Goal: Task Accomplishment & Management: Complete application form

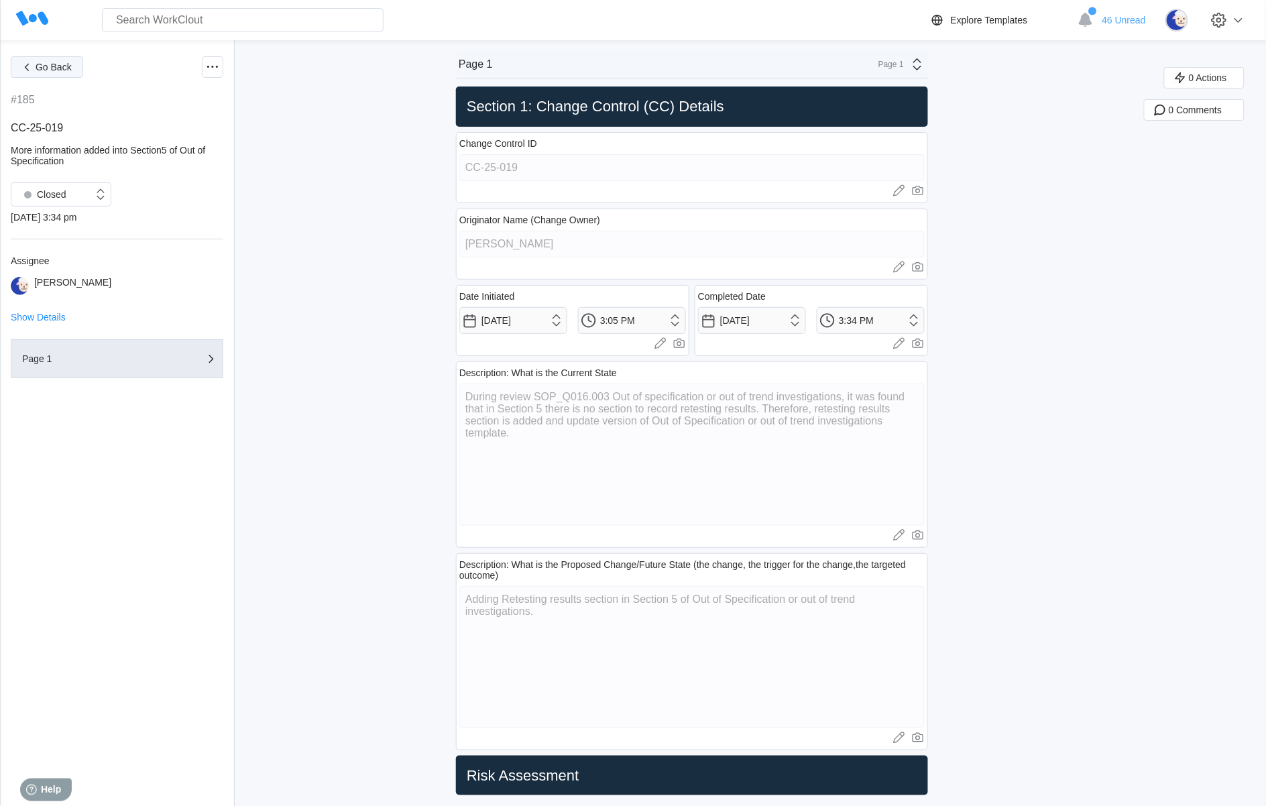
click at [56, 72] on button "Go Back" at bounding box center [47, 66] width 72 height 21
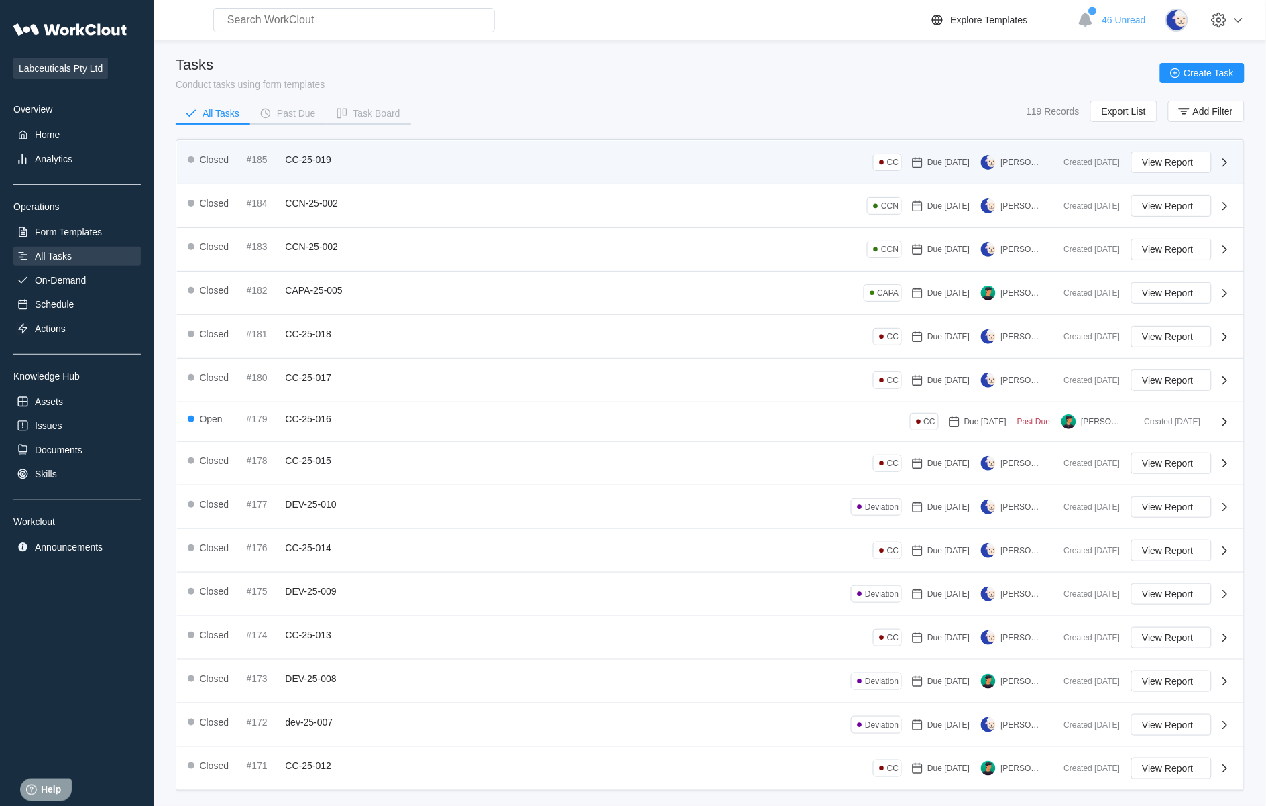
click at [314, 162] on span "CC-25-019" at bounding box center [309, 159] width 46 height 11
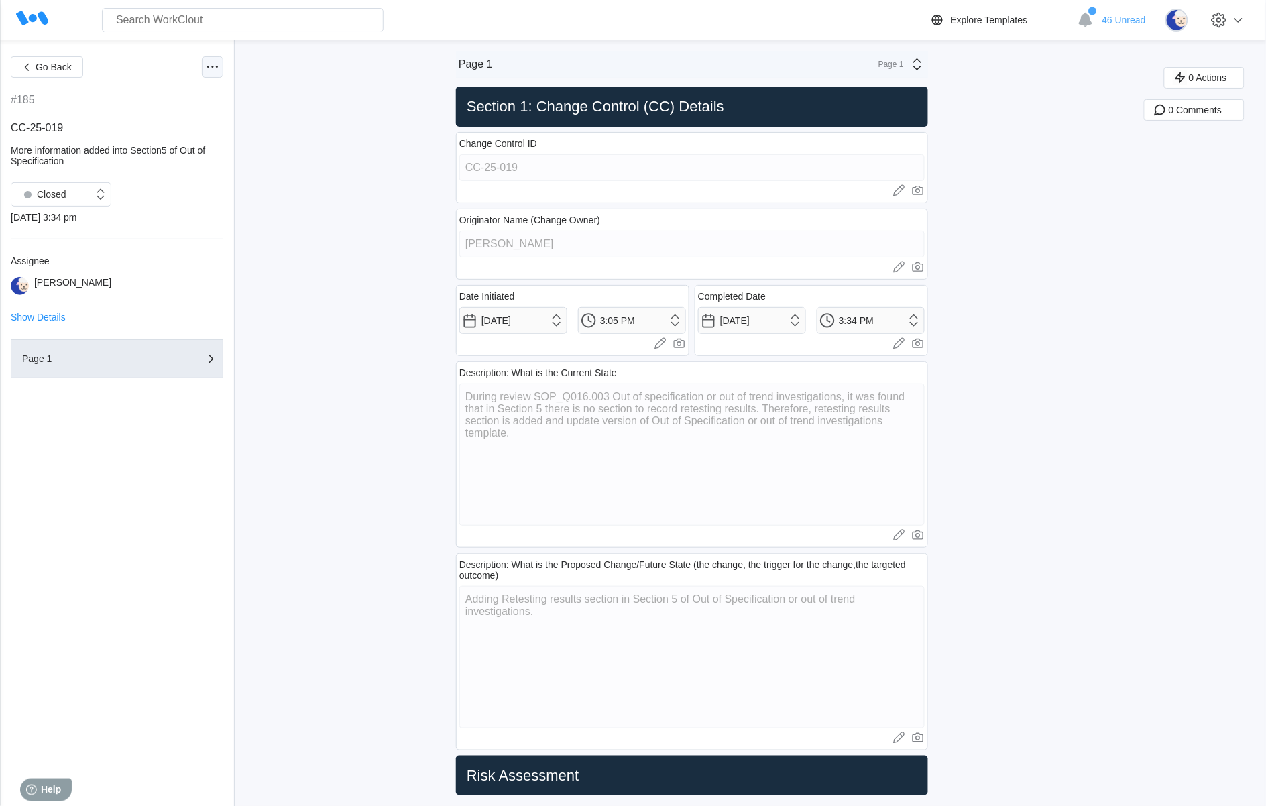
click at [203, 68] on div at bounding box center [212, 66] width 21 height 21
click at [163, 101] on div "Export PDF" at bounding box center [156, 98] width 122 height 21
click at [208, 72] on icon at bounding box center [212, 67] width 16 height 16
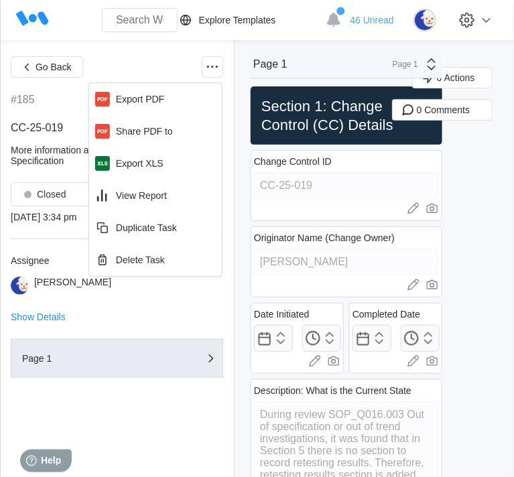
type textarea "x"
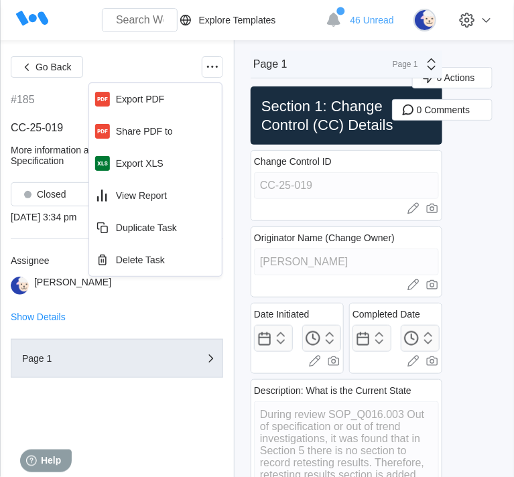
type textarea "x"
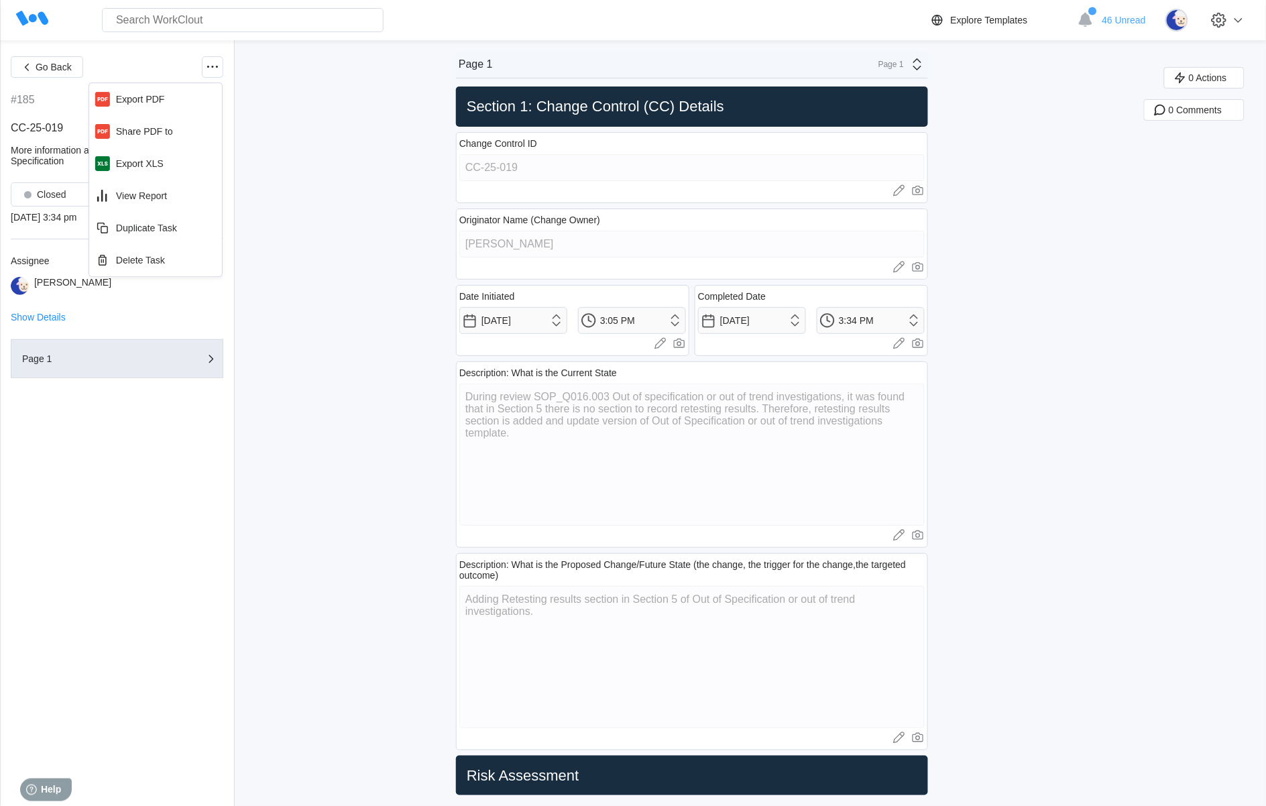
type textarea "x"
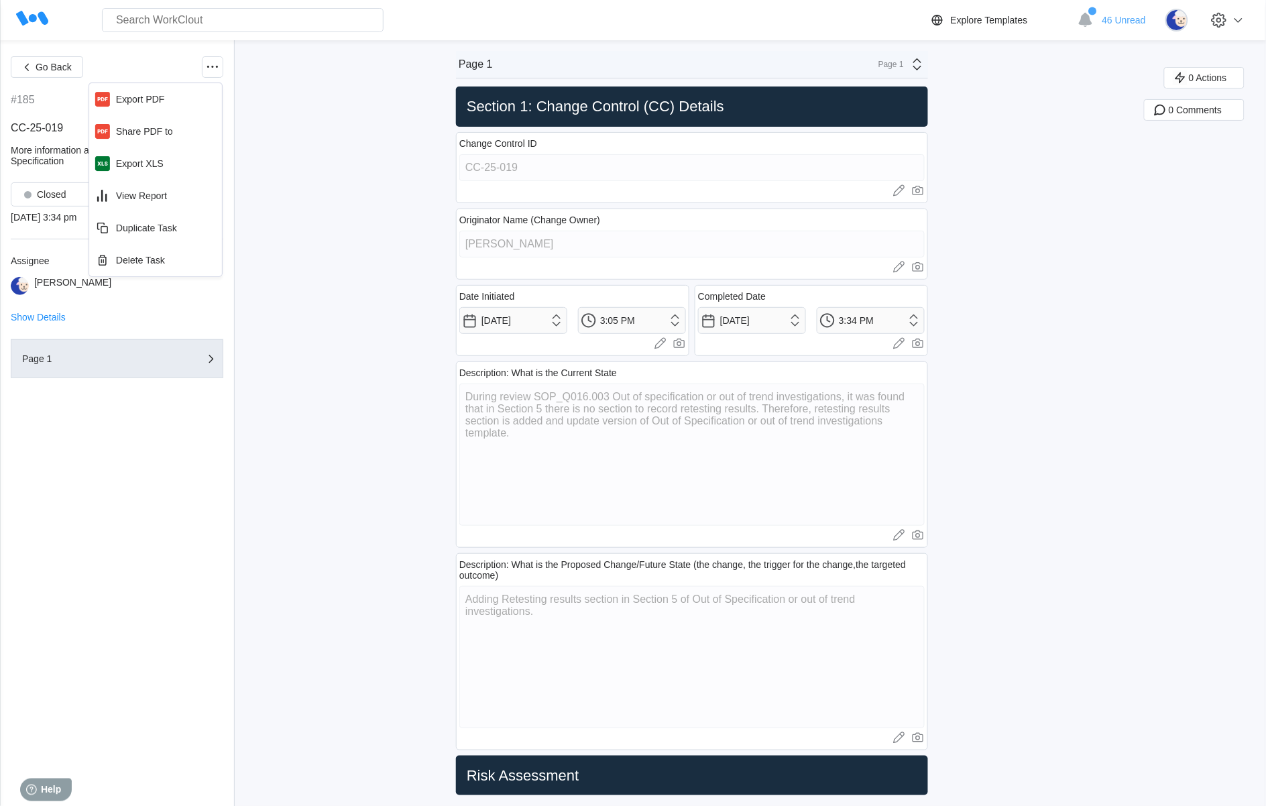
type textarea "x"
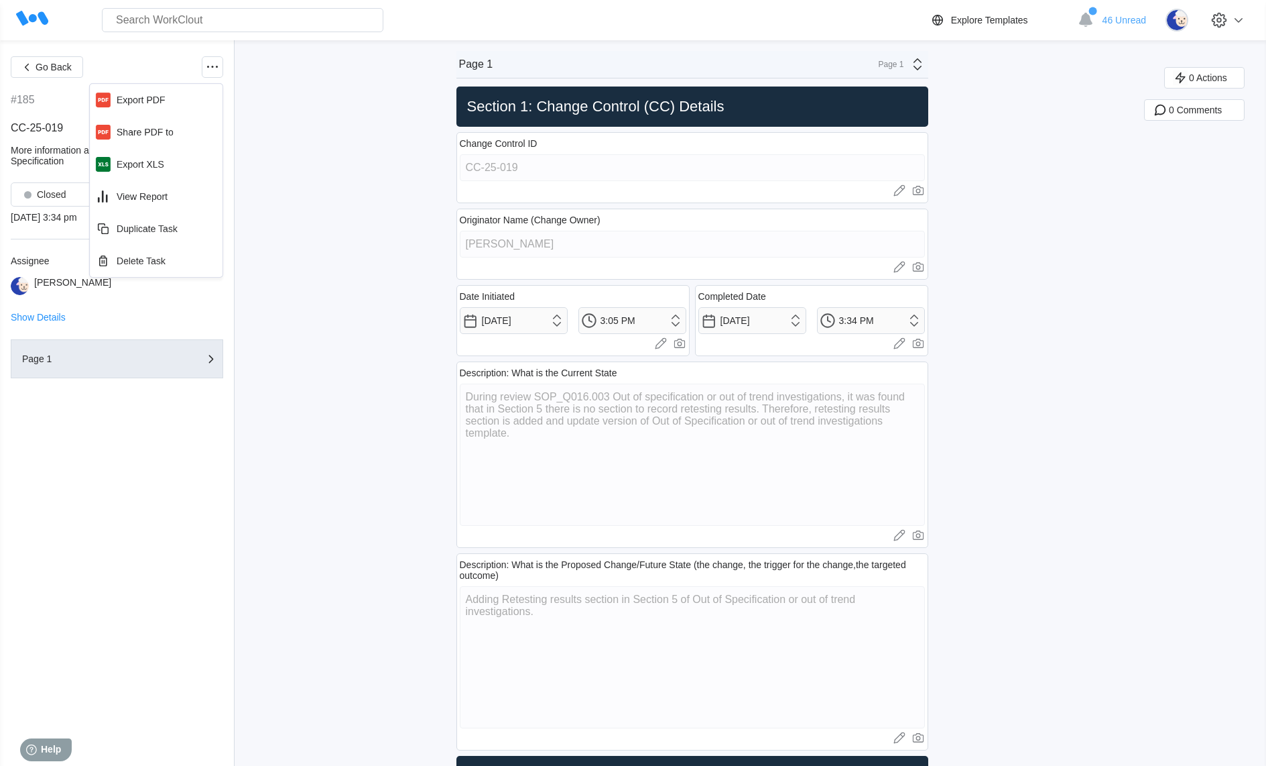
type textarea "x"
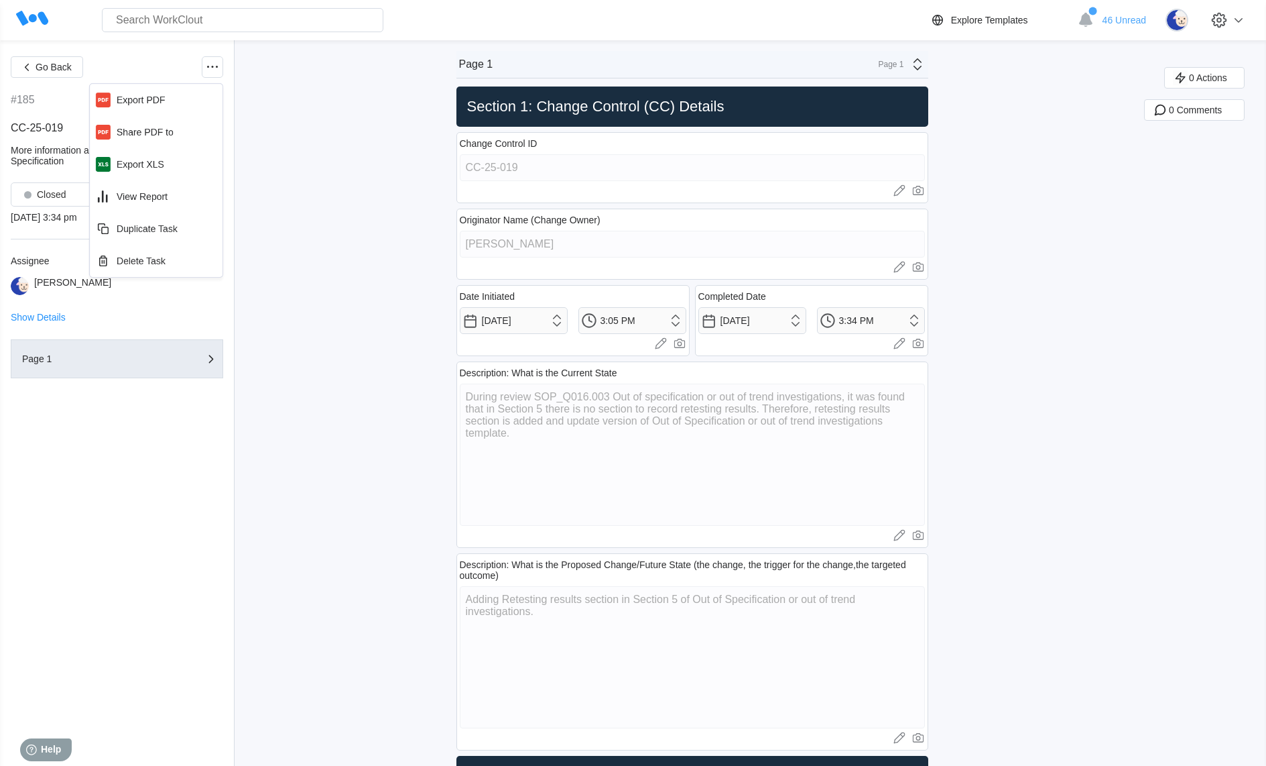
type textarea "x"
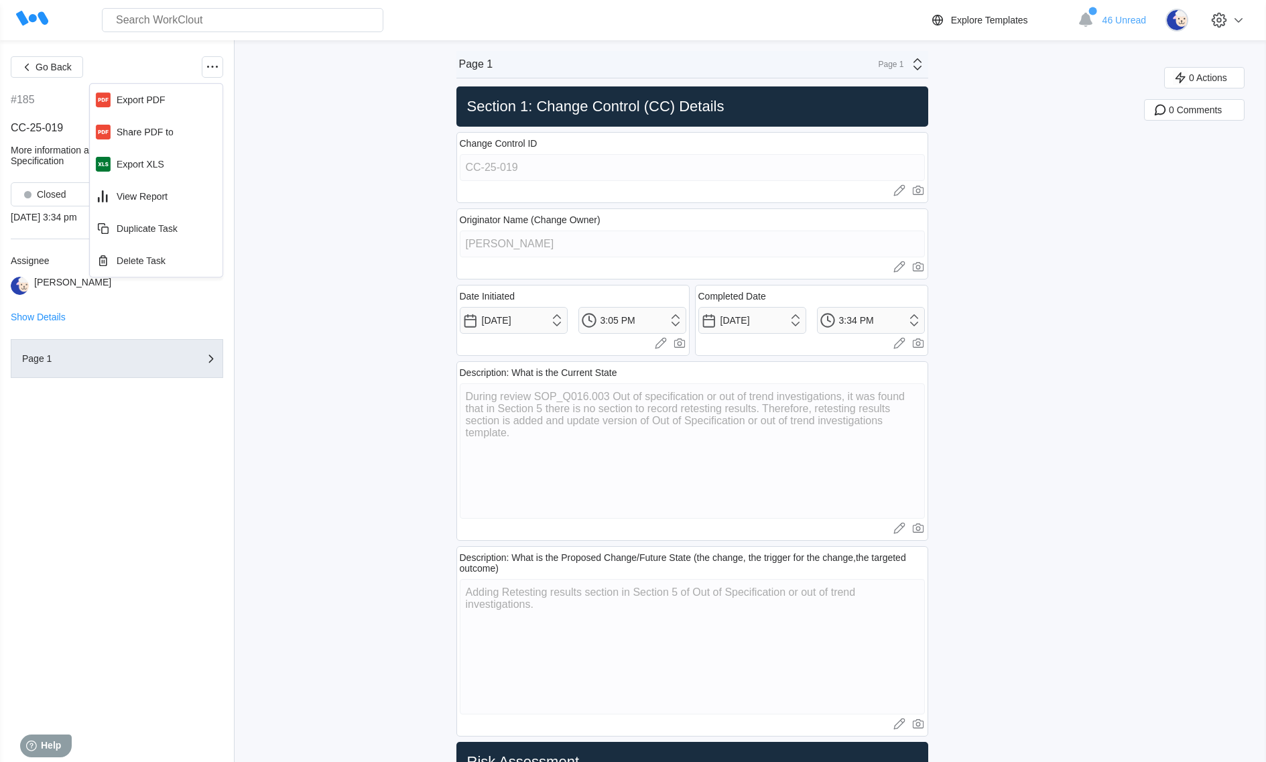
type textarea "x"
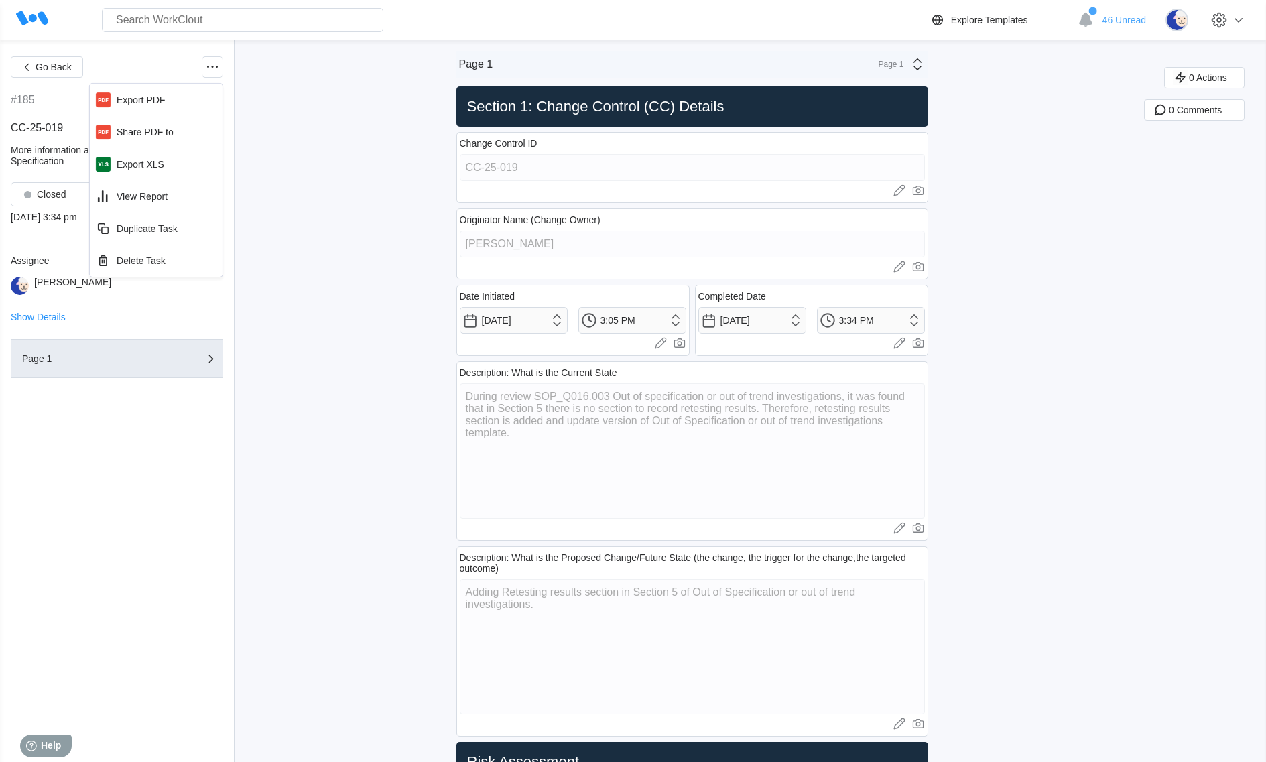
type textarea "x"
click at [134, 106] on div "Export PDF" at bounding box center [156, 99] width 122 height 21
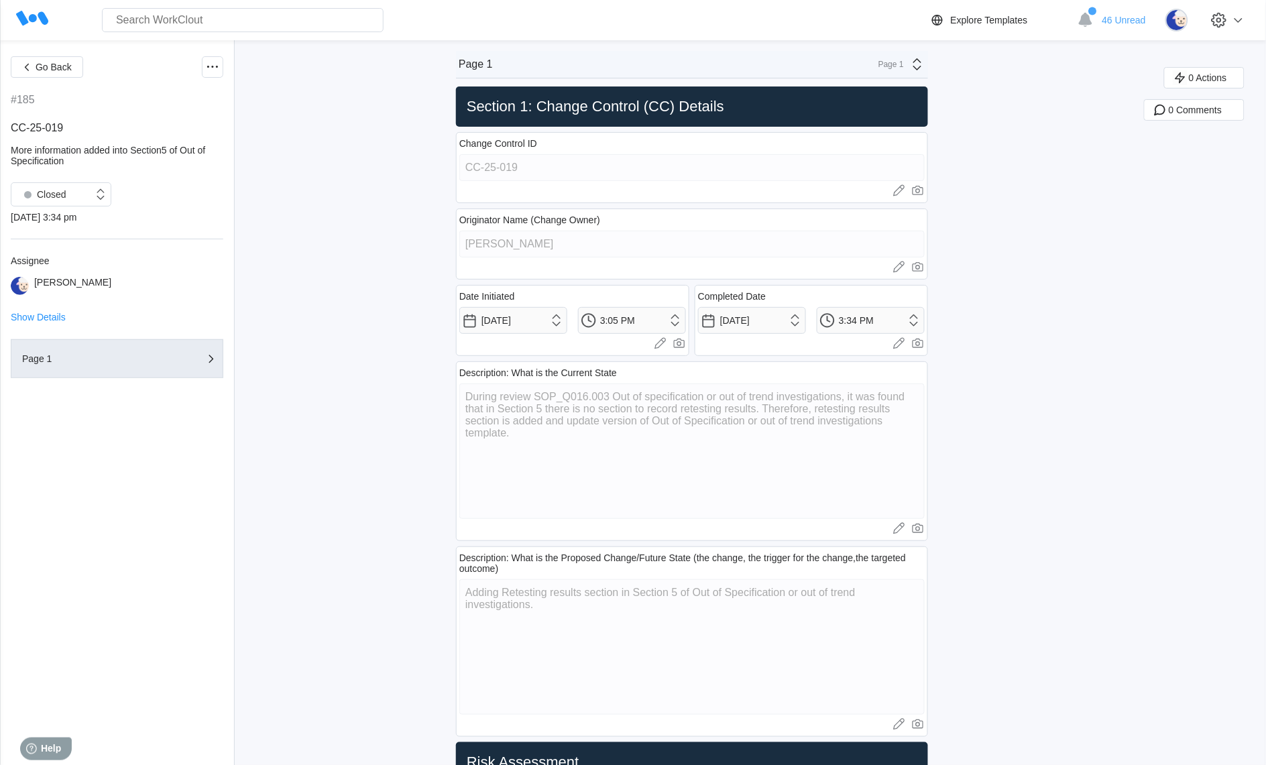
type textarea "x"
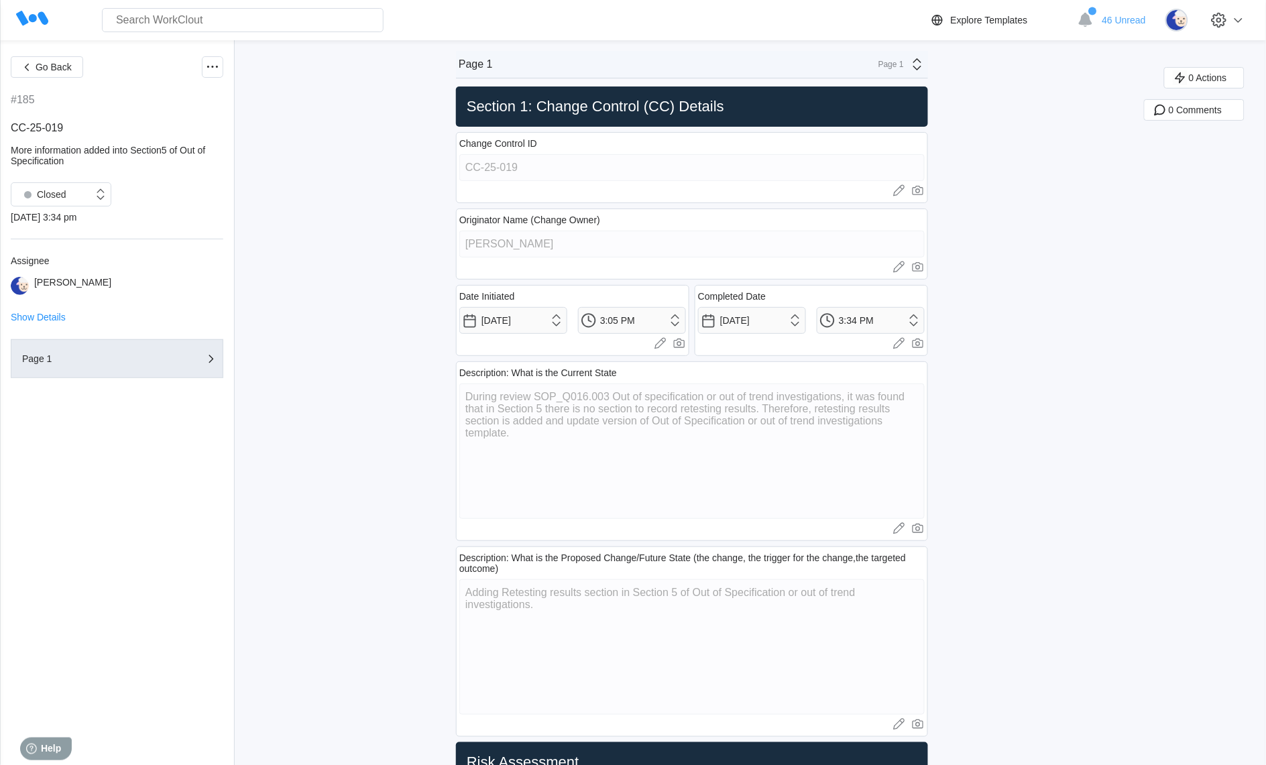
type textarea "x"
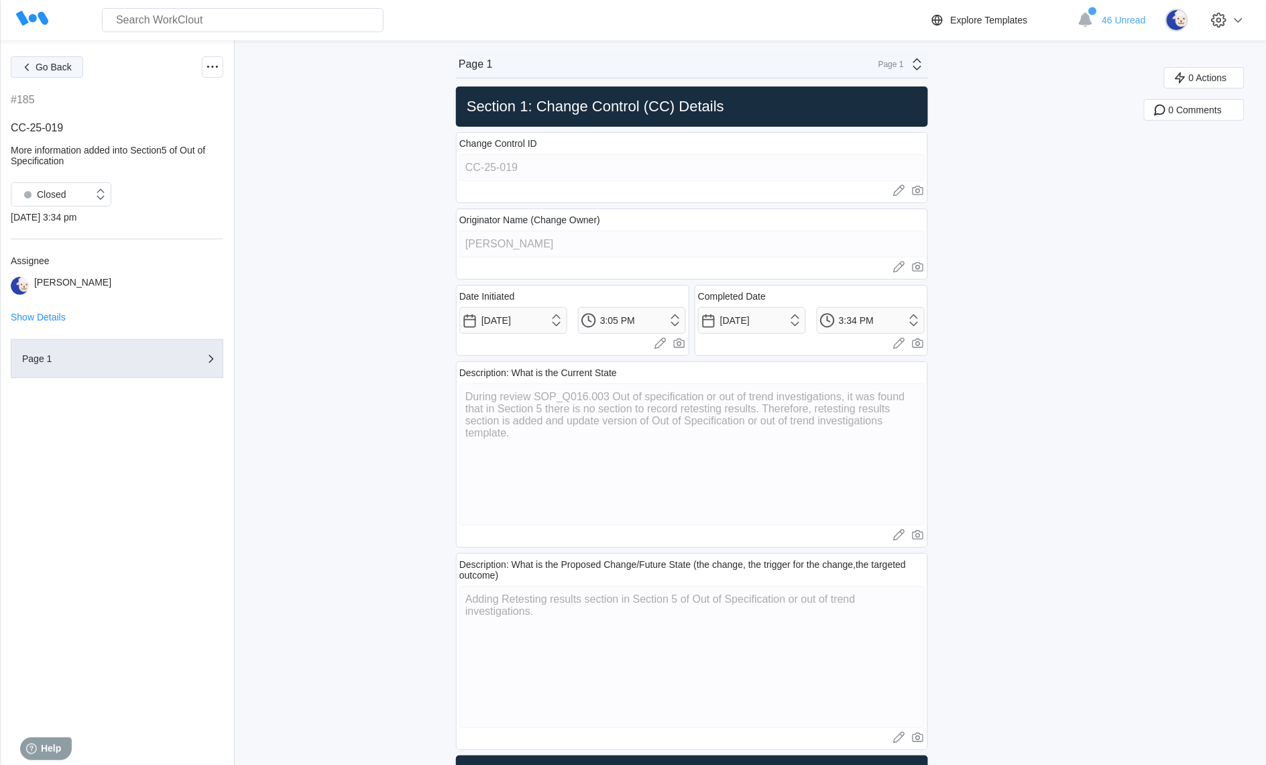
click at [61, 69] on span "Go Back" at bounding box center [54, 66] width 36 height 9
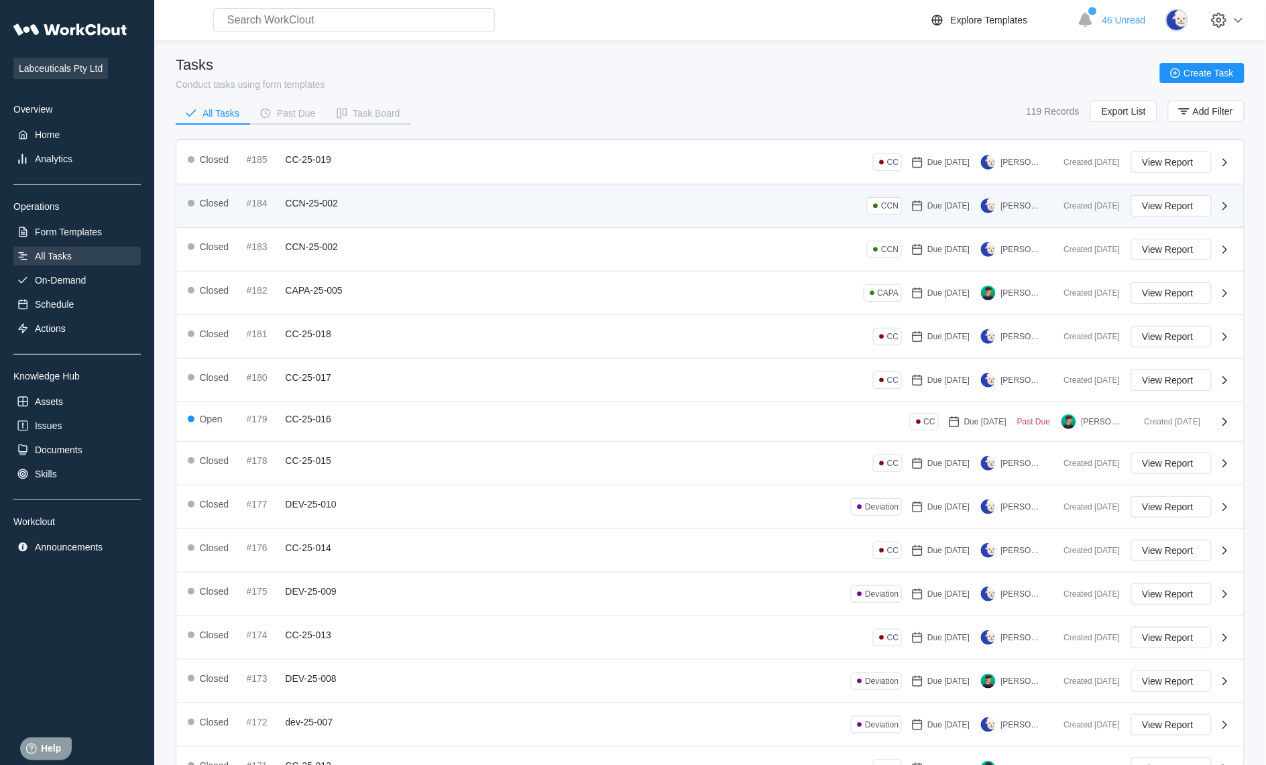
click at [314, 200] on span "CCN-25-002" at bounding box center [312, 203] width 53 height 11
click at [310, 201] on span "CCN-25-002" at bounding box center [312, 203] width 53 height 11
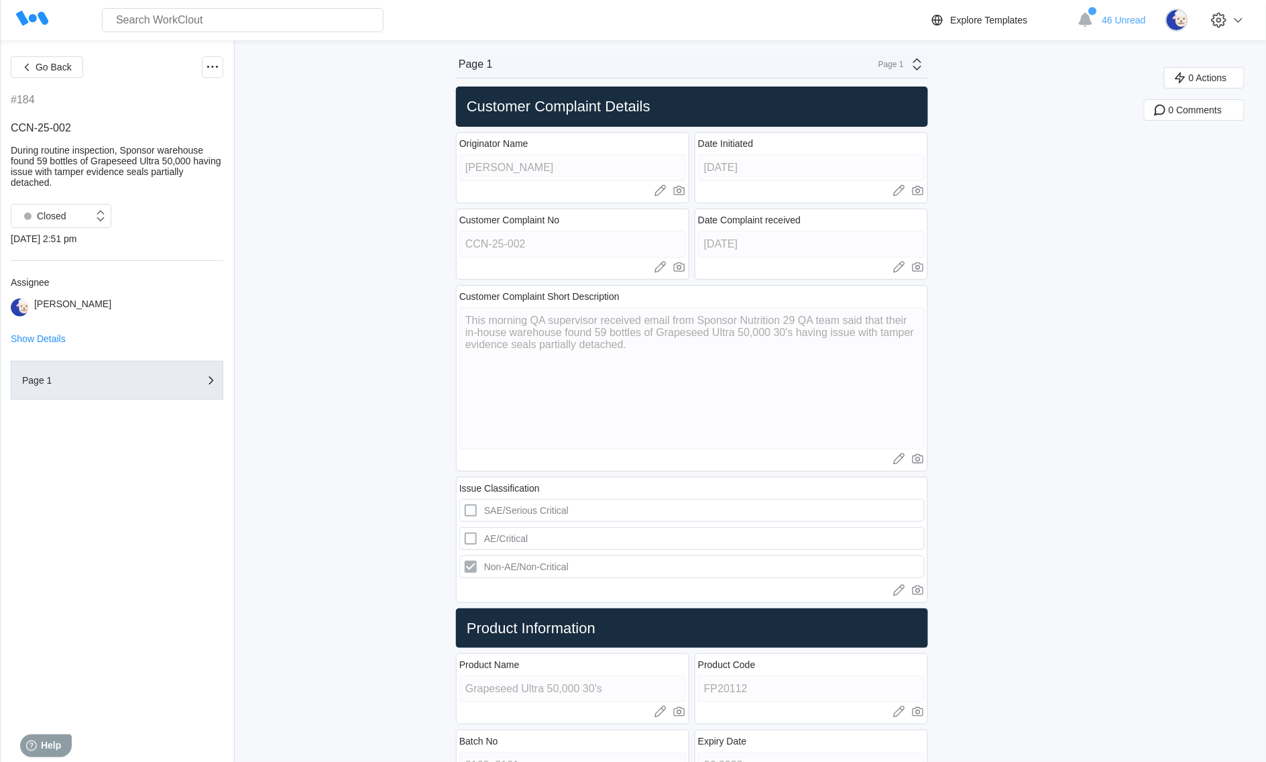
type textarea "x"
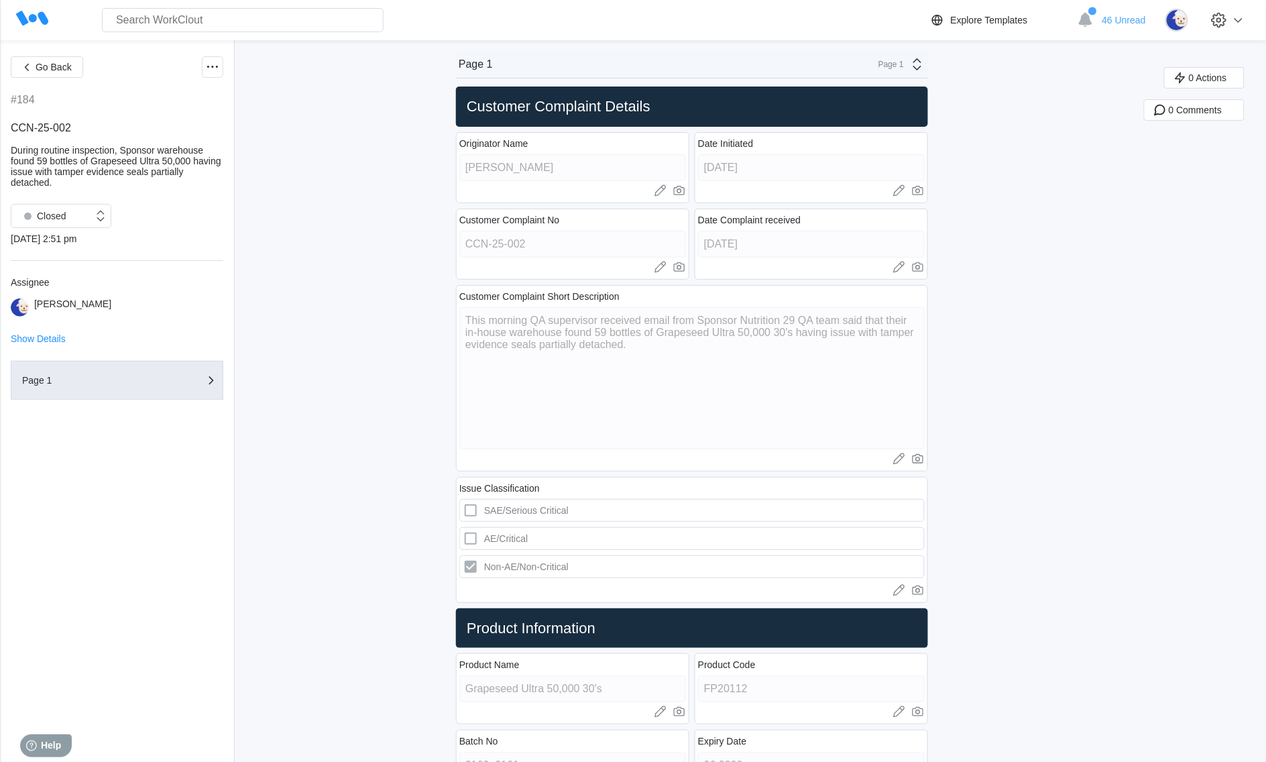
click at [193, 66] on div "Go Back" at bounding box center [117, 66] width 213 height 21
click at [213, 65] on icon at bounding box center [212, 67] width 16 height 16
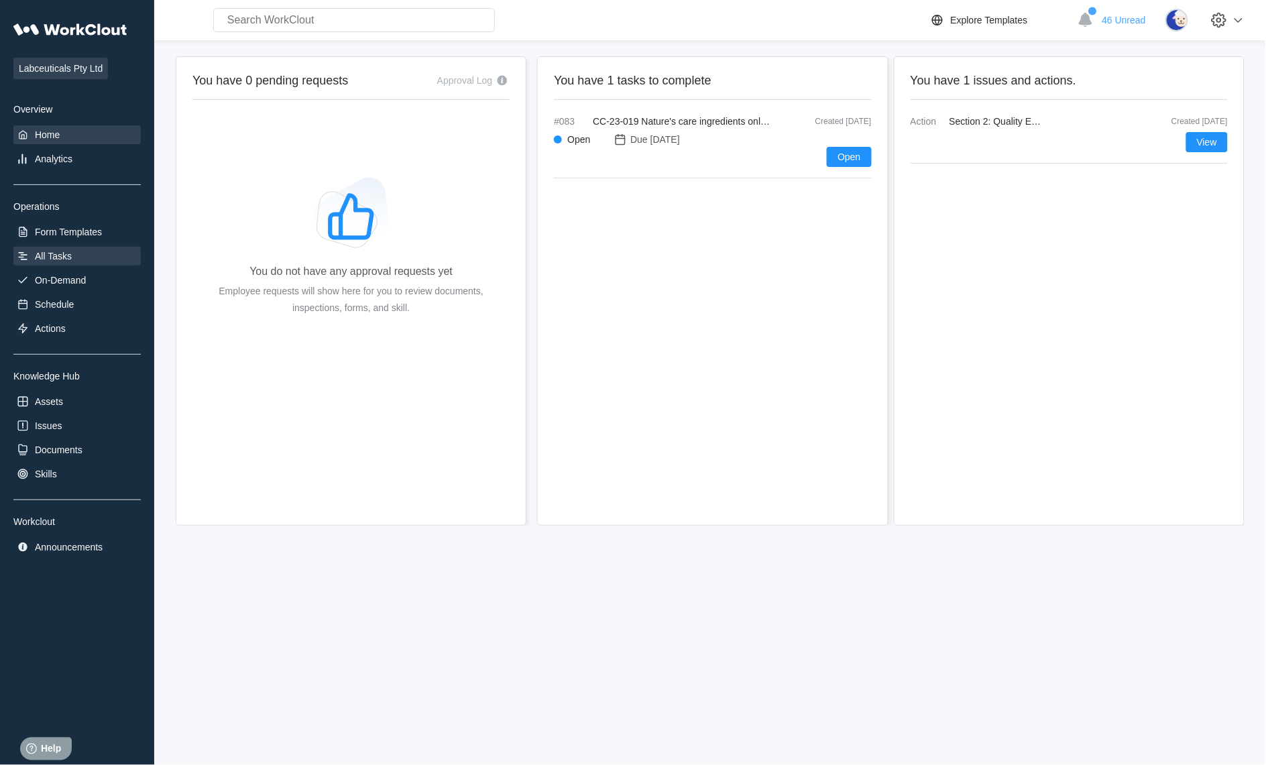
click at [69, 260] on div "All Tasks" at bounding box center [76, 256] width 127 height 19
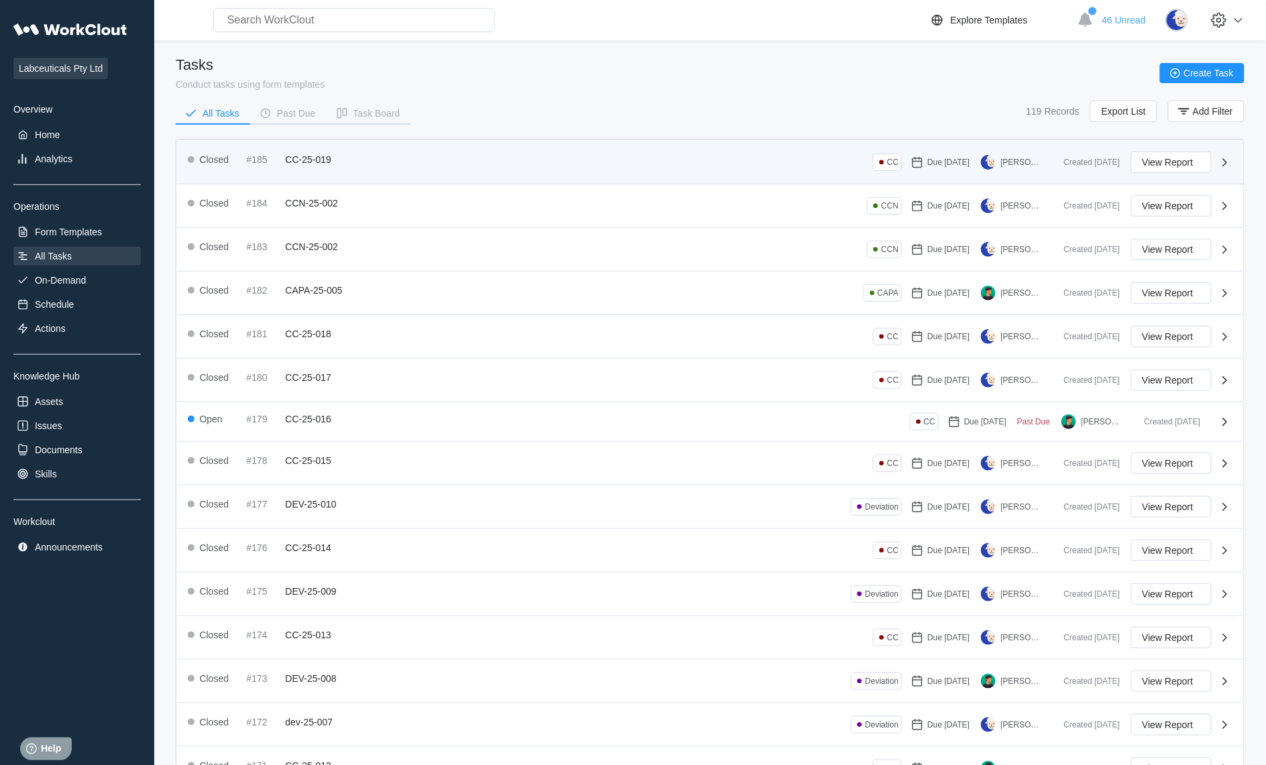
click at [308, 158] on span "CC-25-019" at bounding box center [309, 159] width 46 height 11
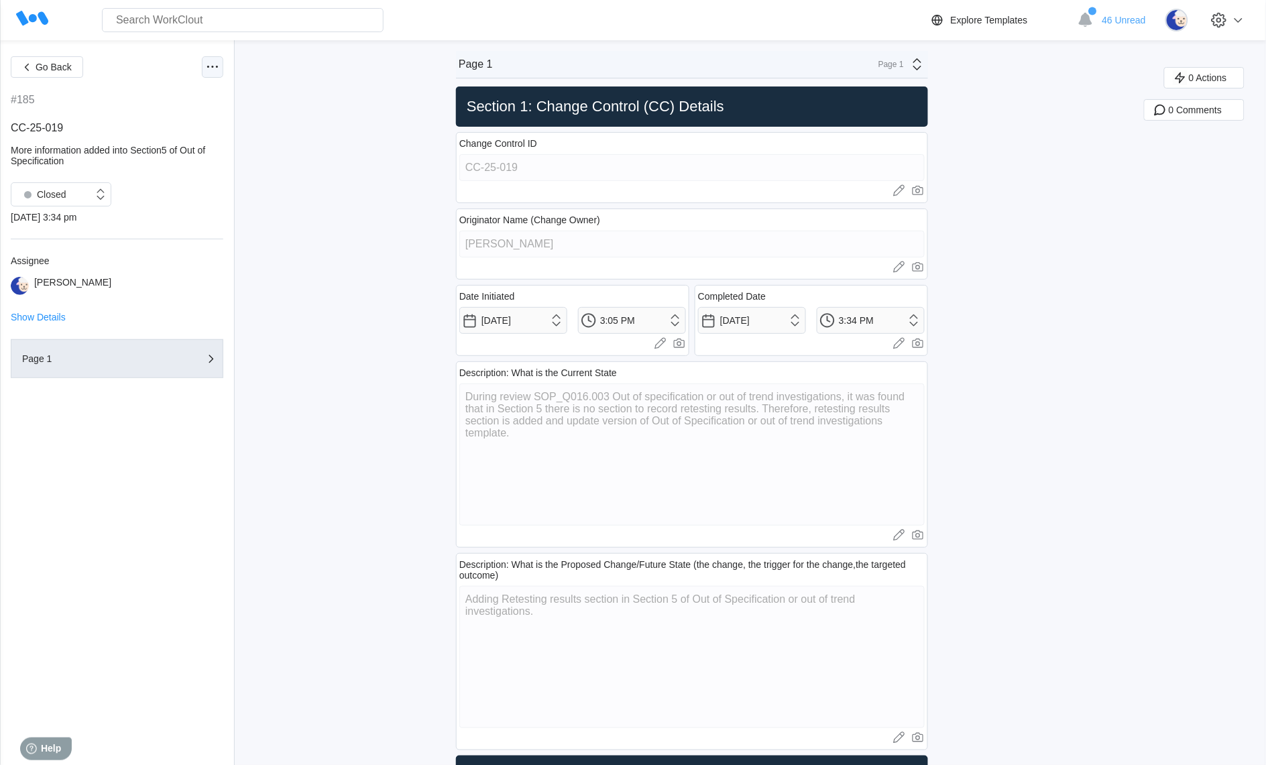
click at [211, 68] on icon at bounding box center [212, 67] width 16 height 16
click at [165, 105] on div "Export PDF" at bounding box center [156, 98] width 122 height 21
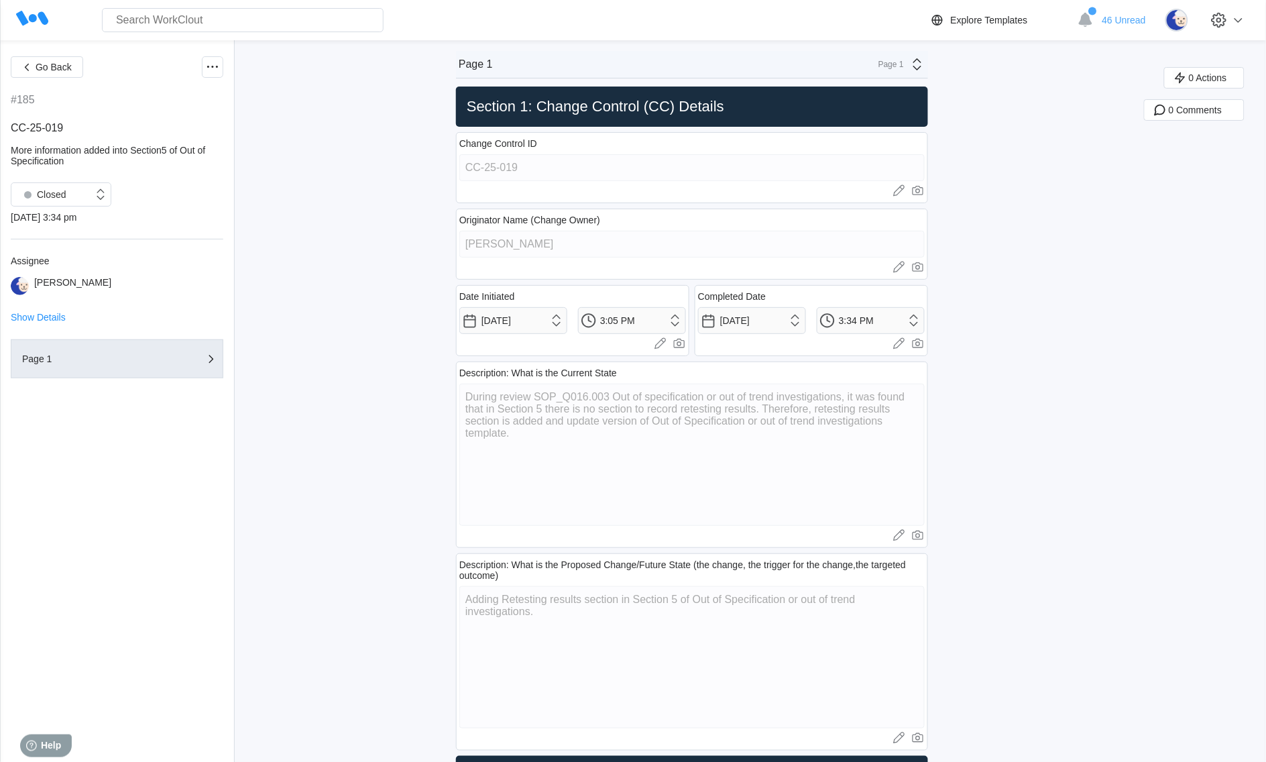
type textarea "x"
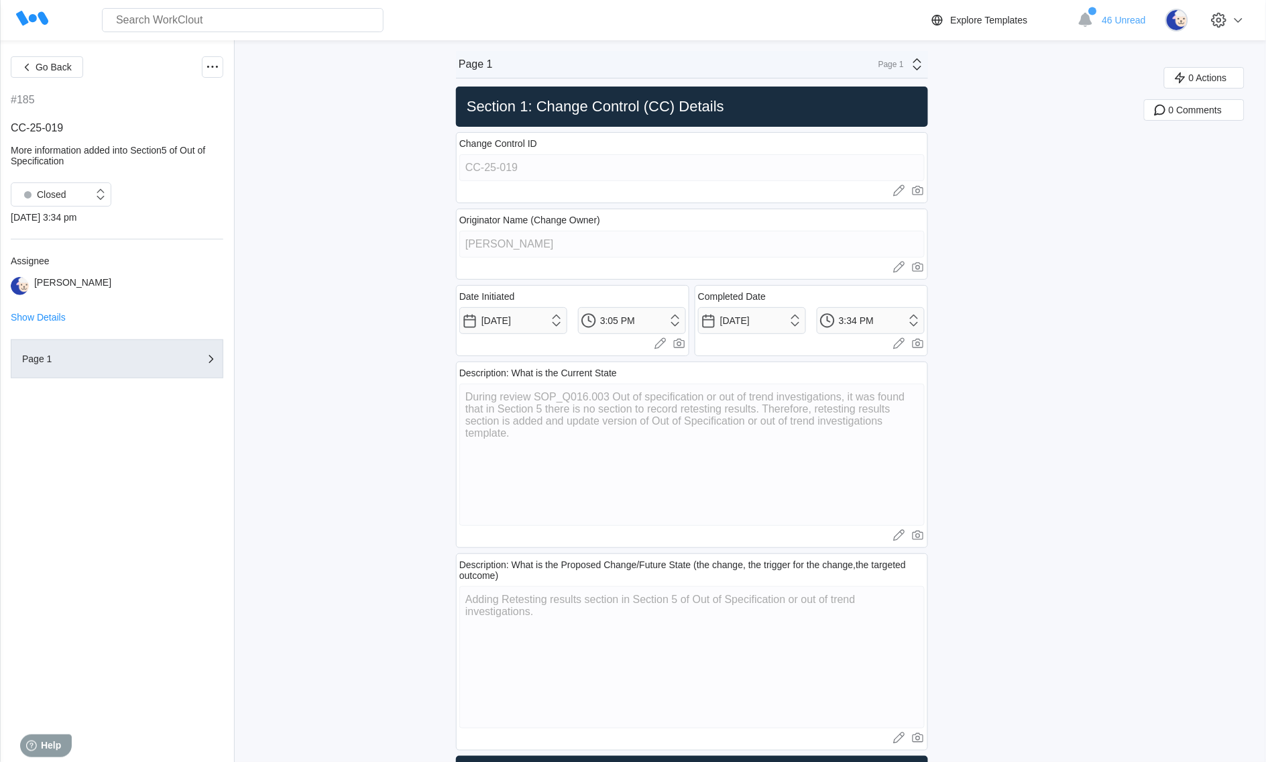
type textarea "x"
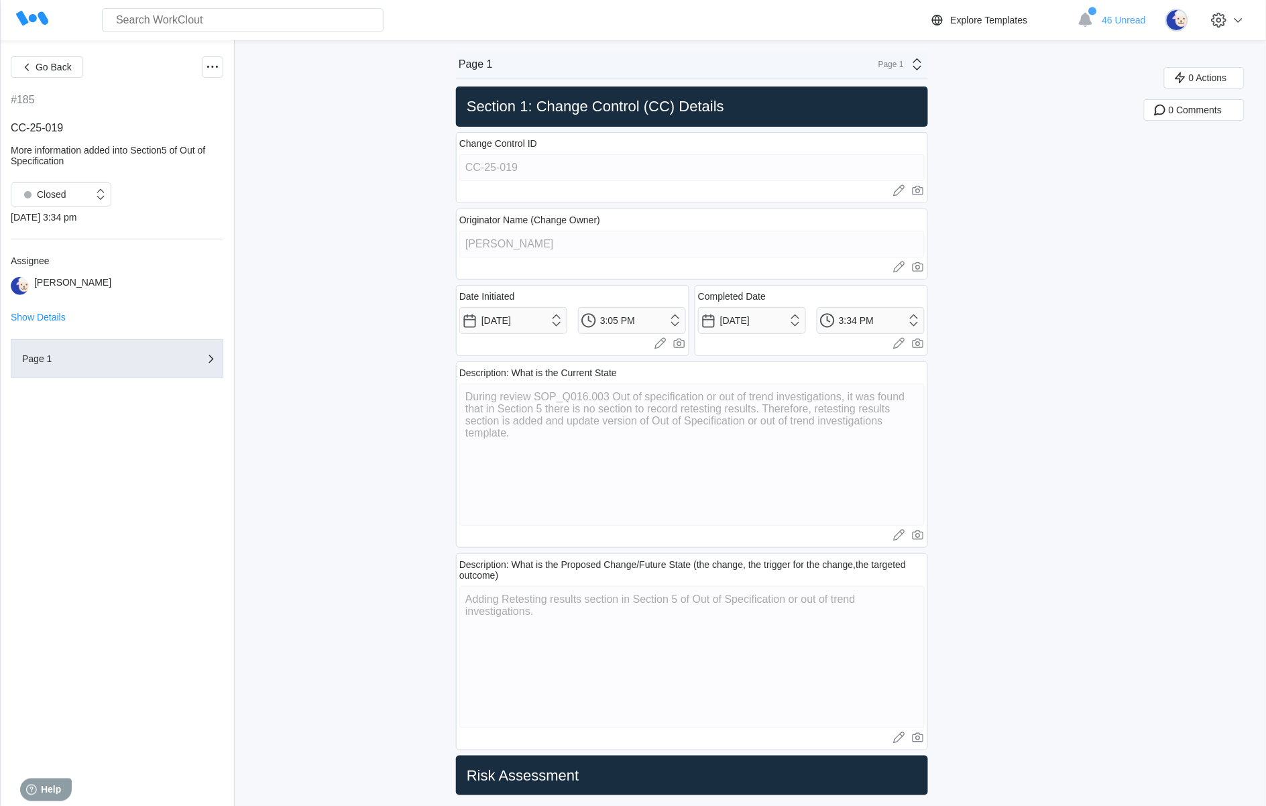
type textarea "x"
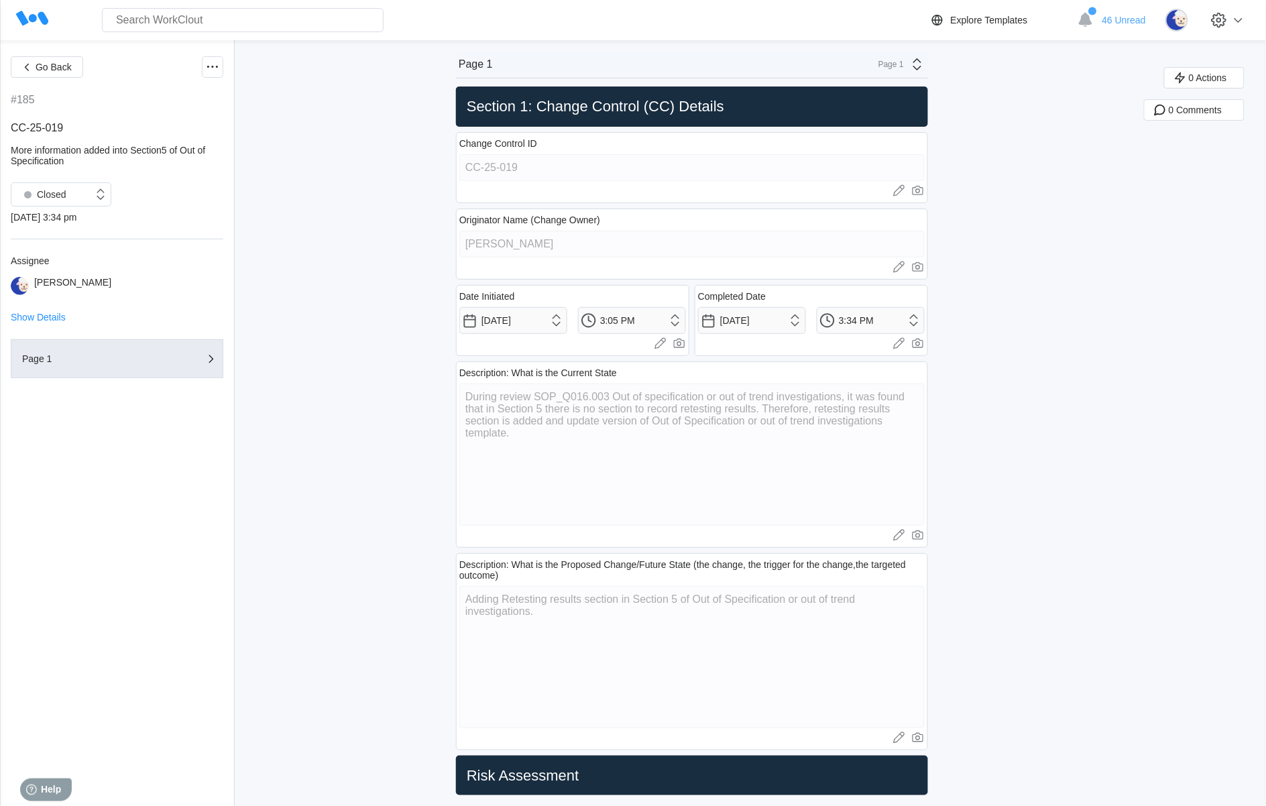
type textarea "x"
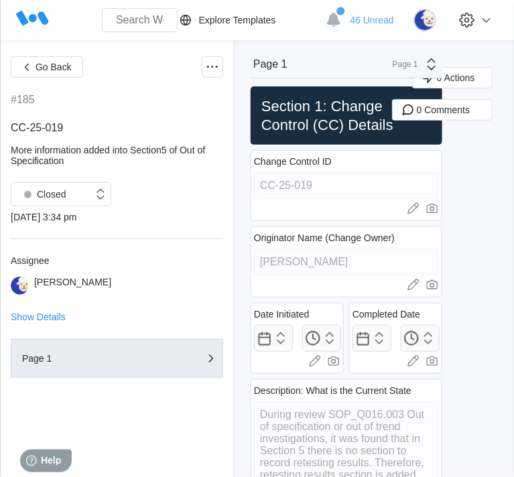
type textarea "x"
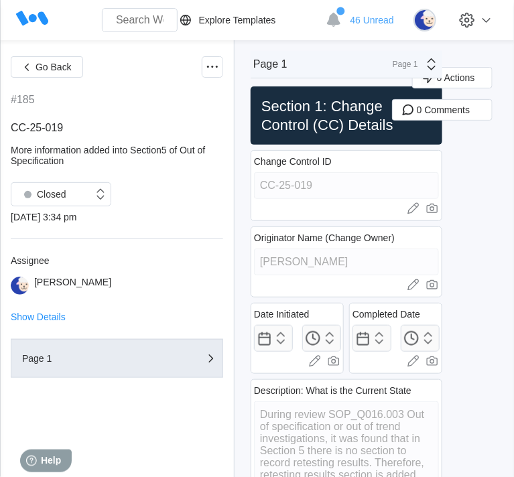
type textarea "x"
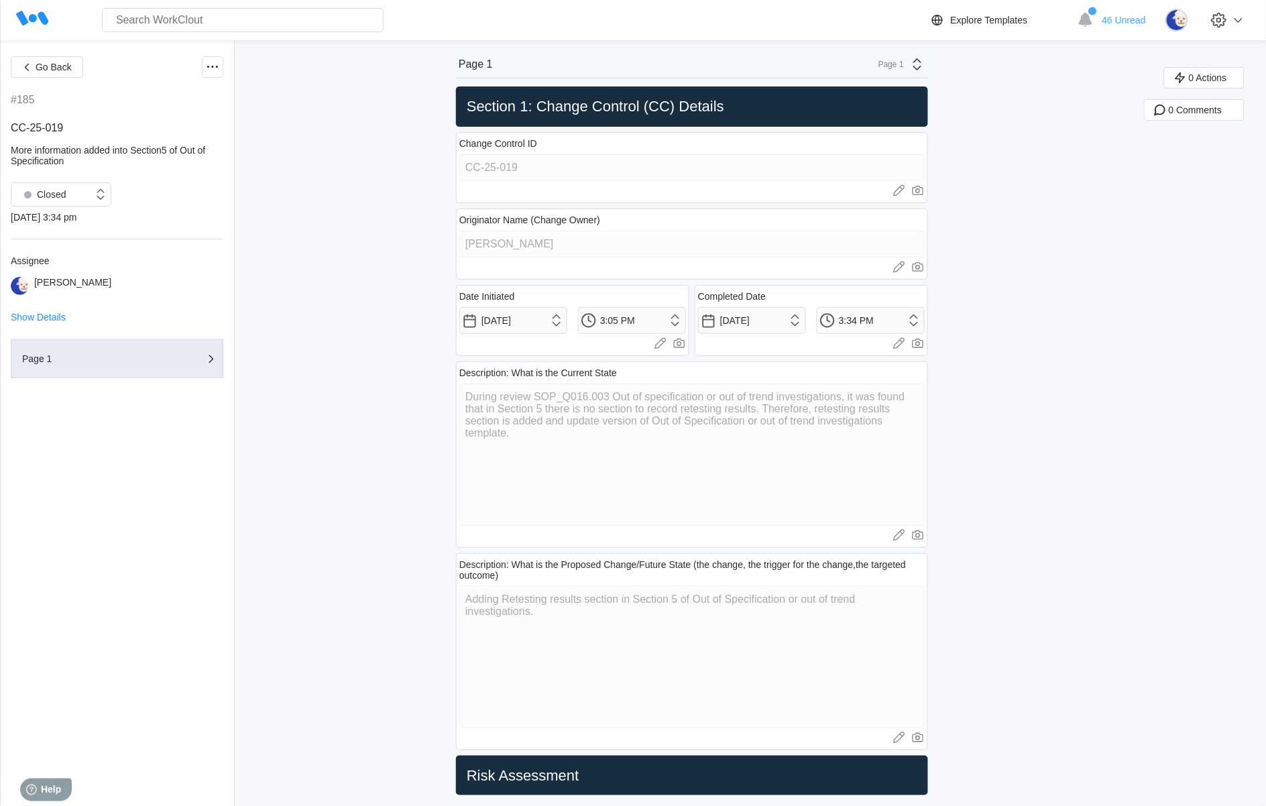
type textarea "x"
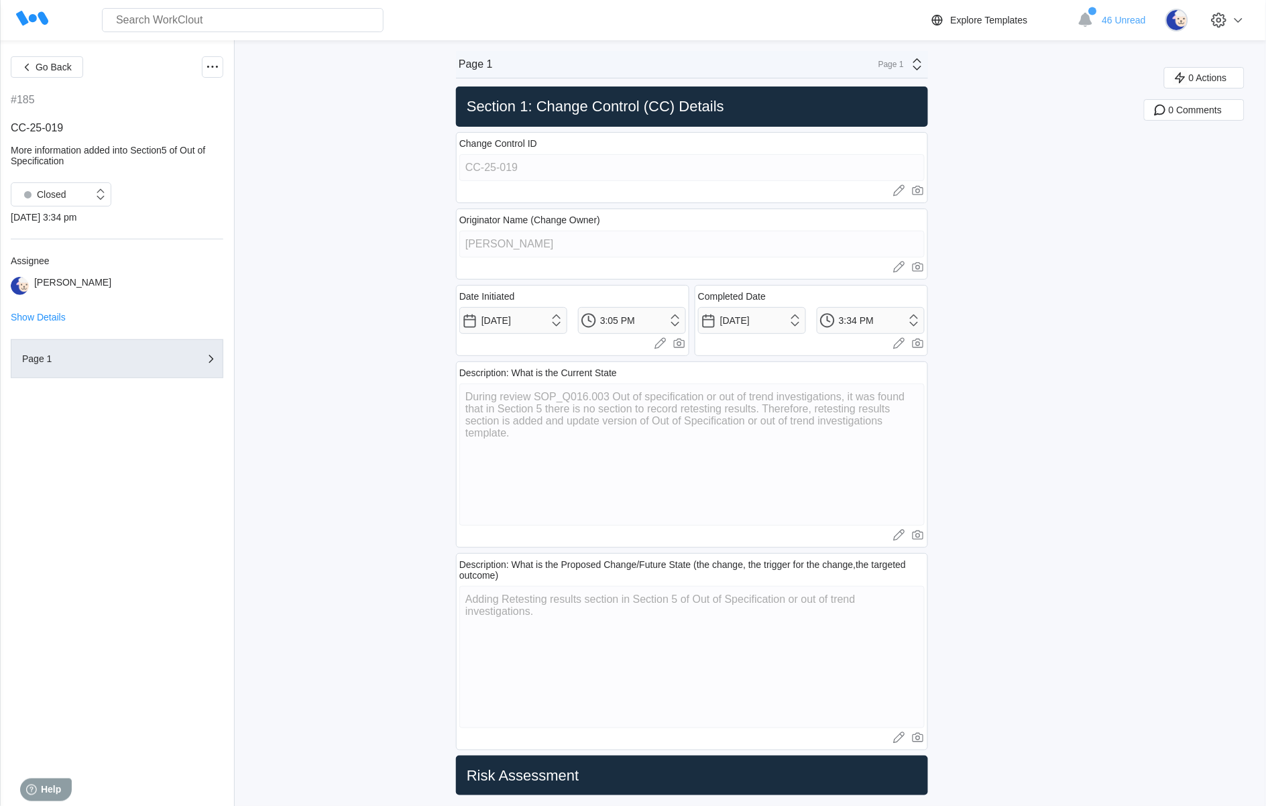
type textarea "x"
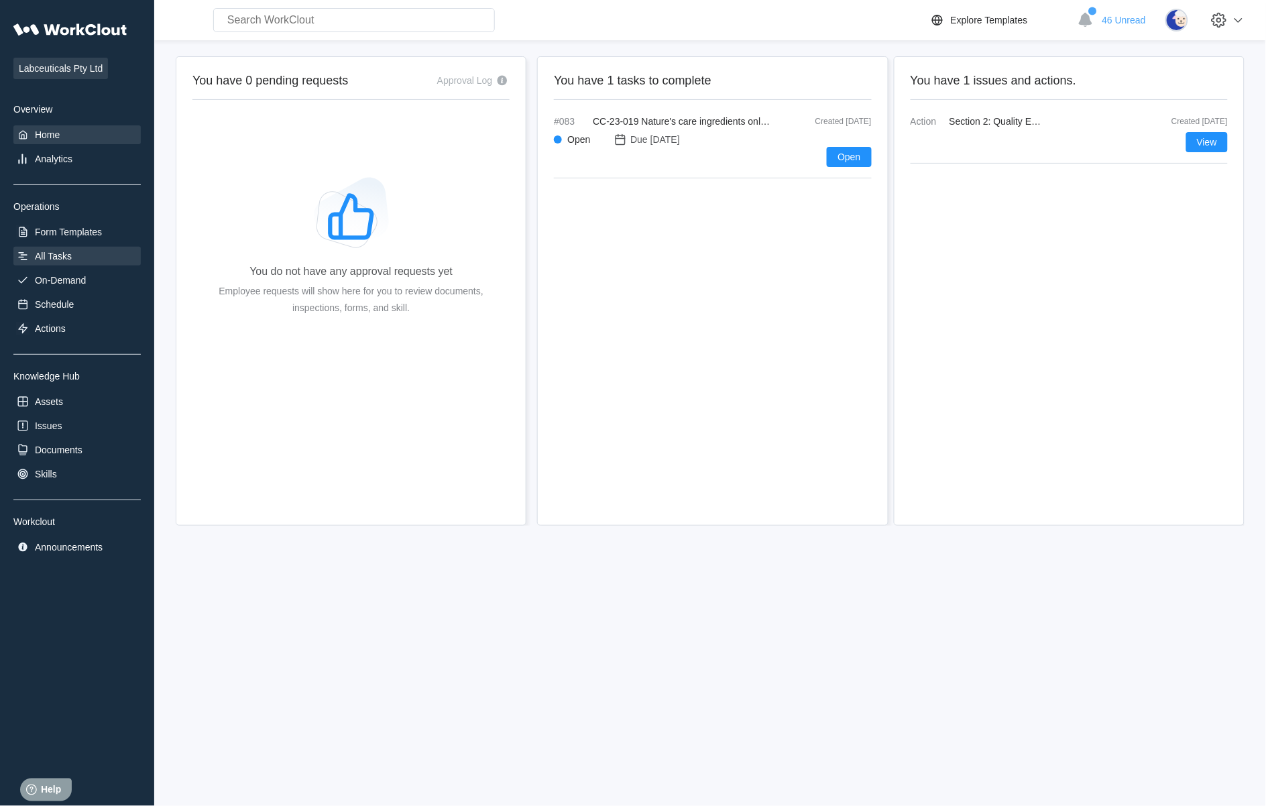
click at [64, 253] on div "All Tasks" at bounding box center [53, 256] width 37 height 11
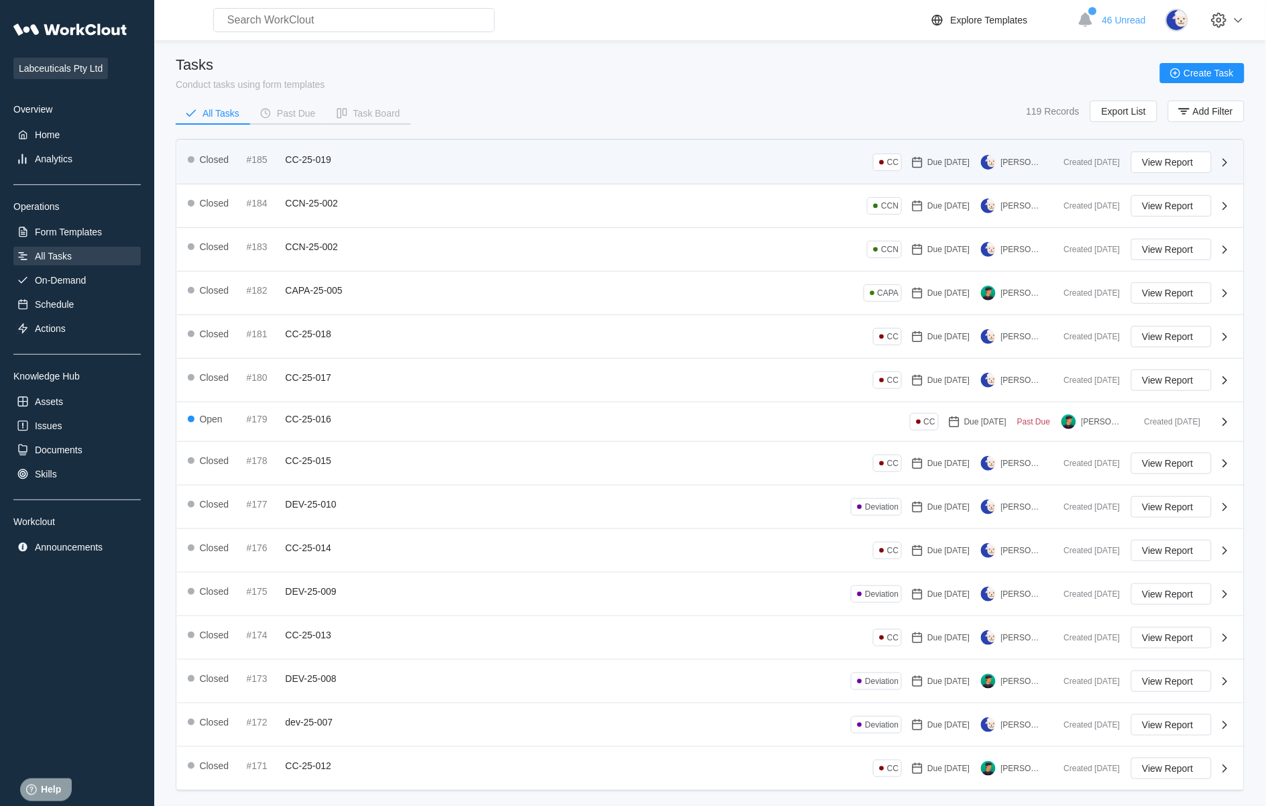
click at [253, 162] on div "#185" at bounding box center [264, 159] width 34 height 11
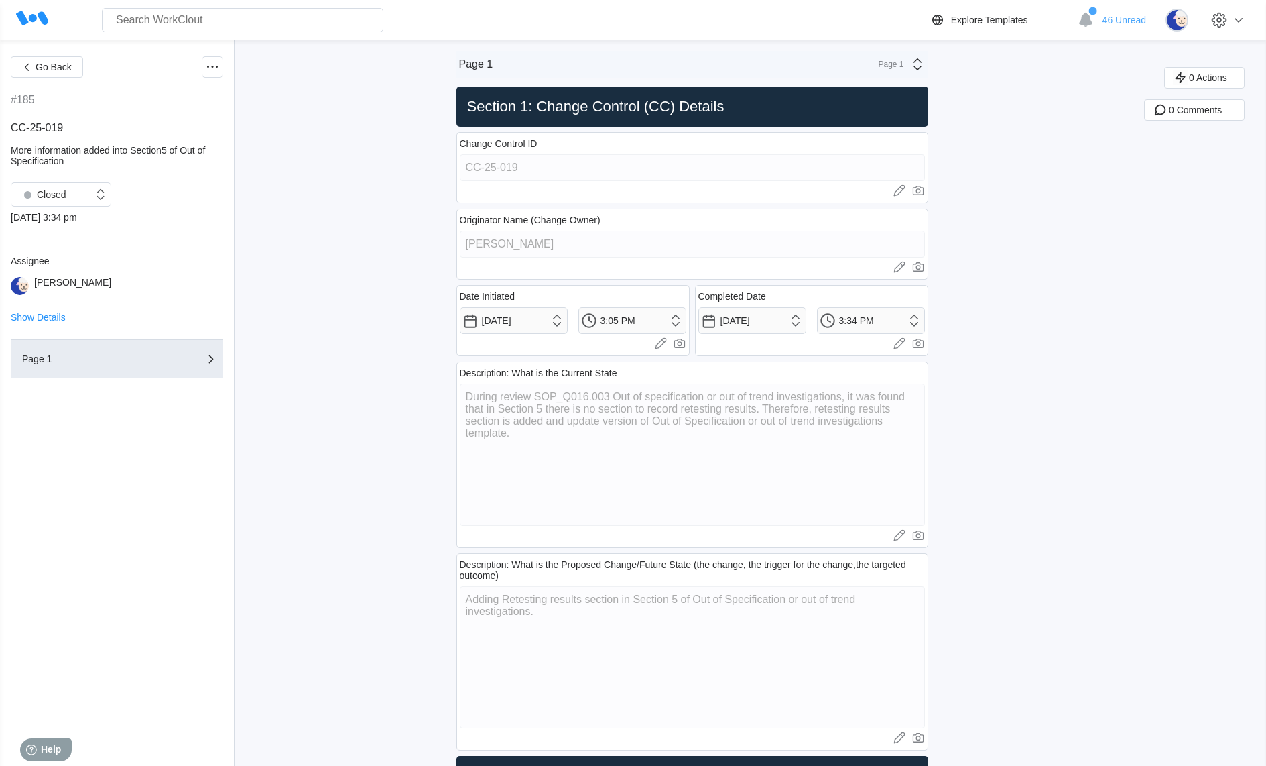
type textarea "x"
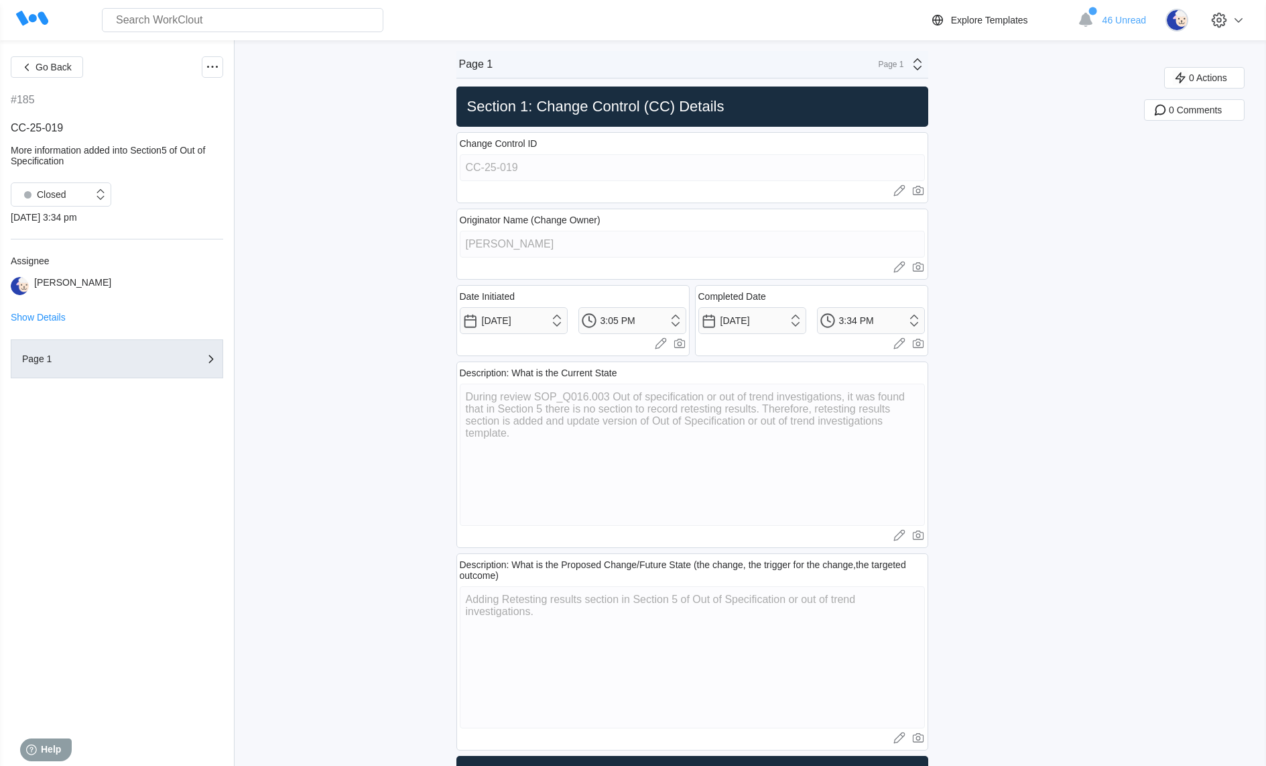
type textarea "x"
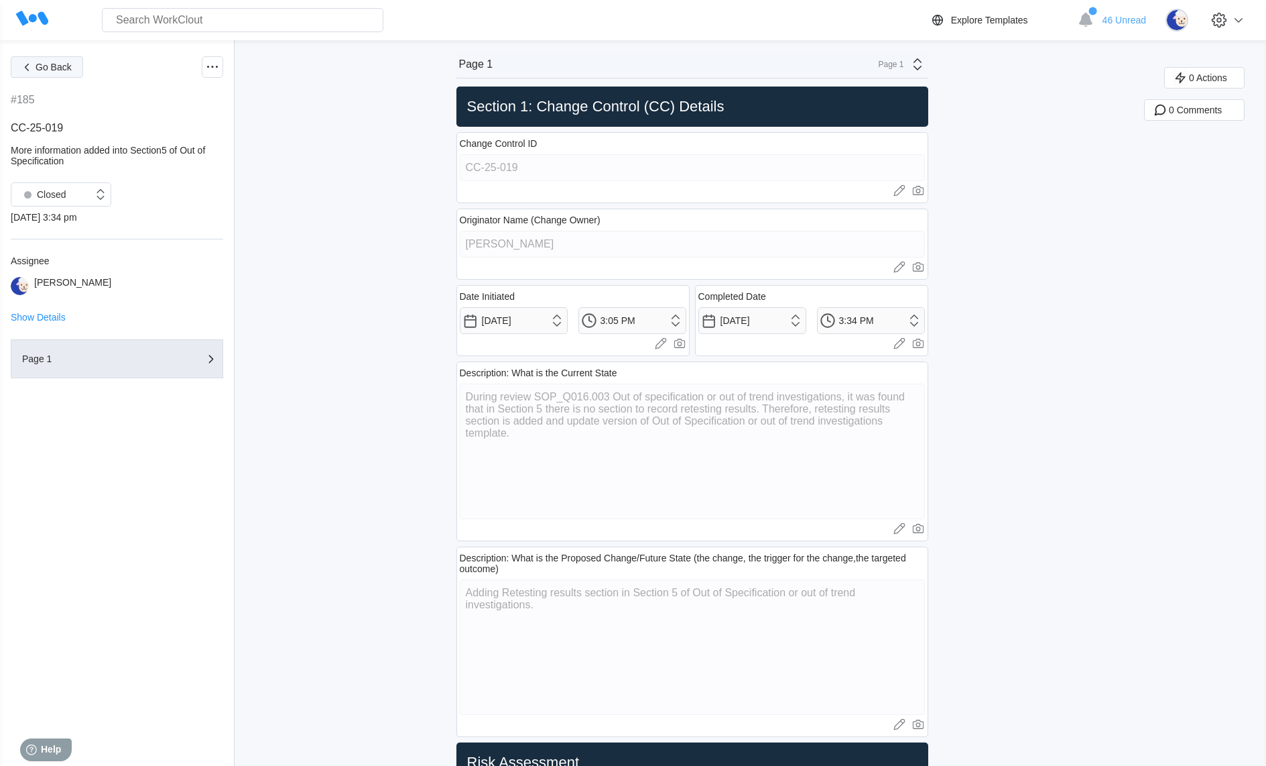
click at [42, 64] on span "Go Back" at bounding box center [54, 66] width 36 height 9
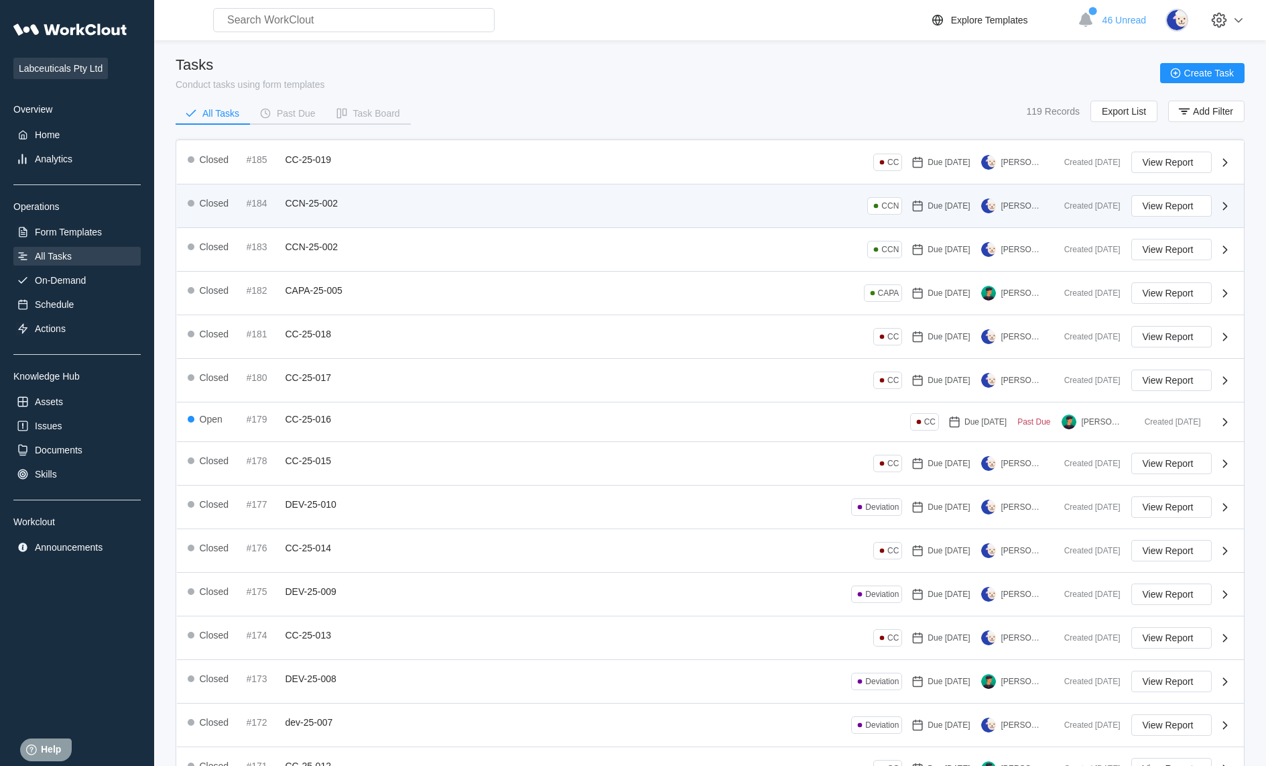
click at [284, 209] on div "Closed #184 CCN-25-002" at bounding box center [266, 203] width 156 height 16
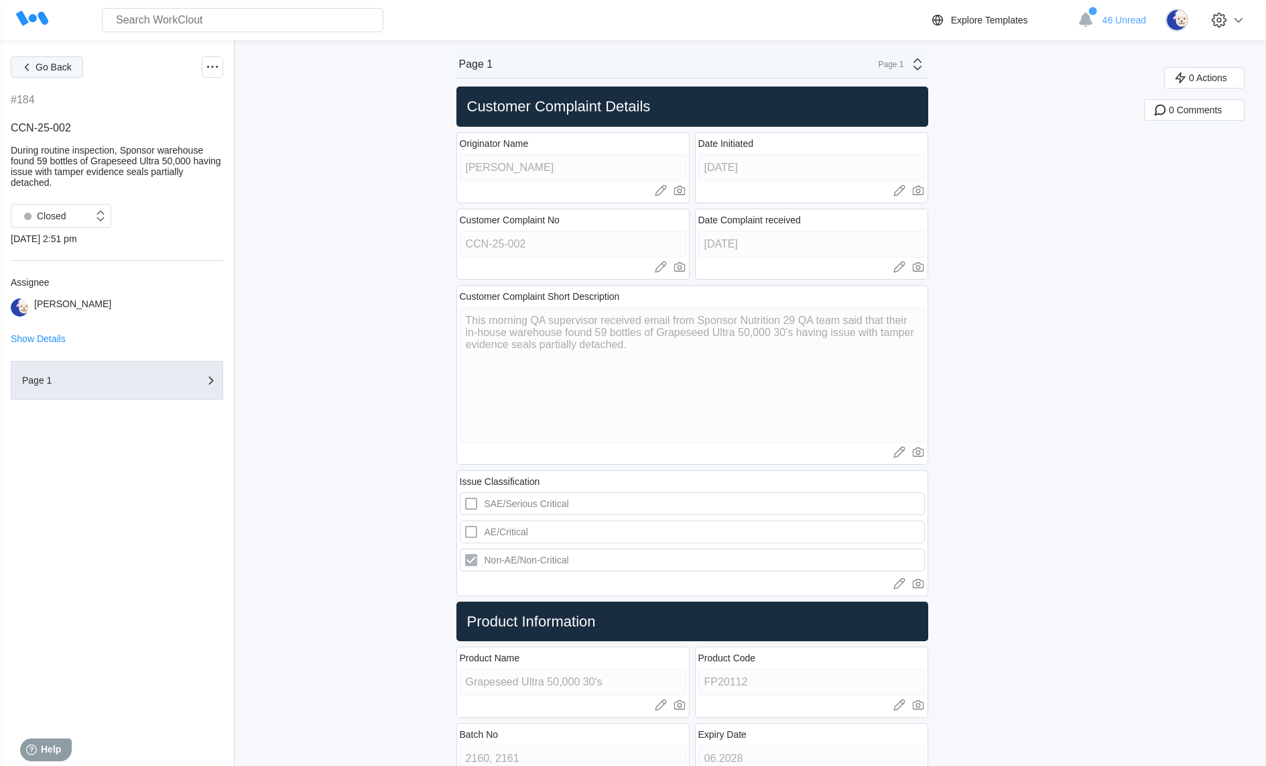
click at [38, 64] on span "Go Back" at bounding box center [54, 66] width 36 height 9
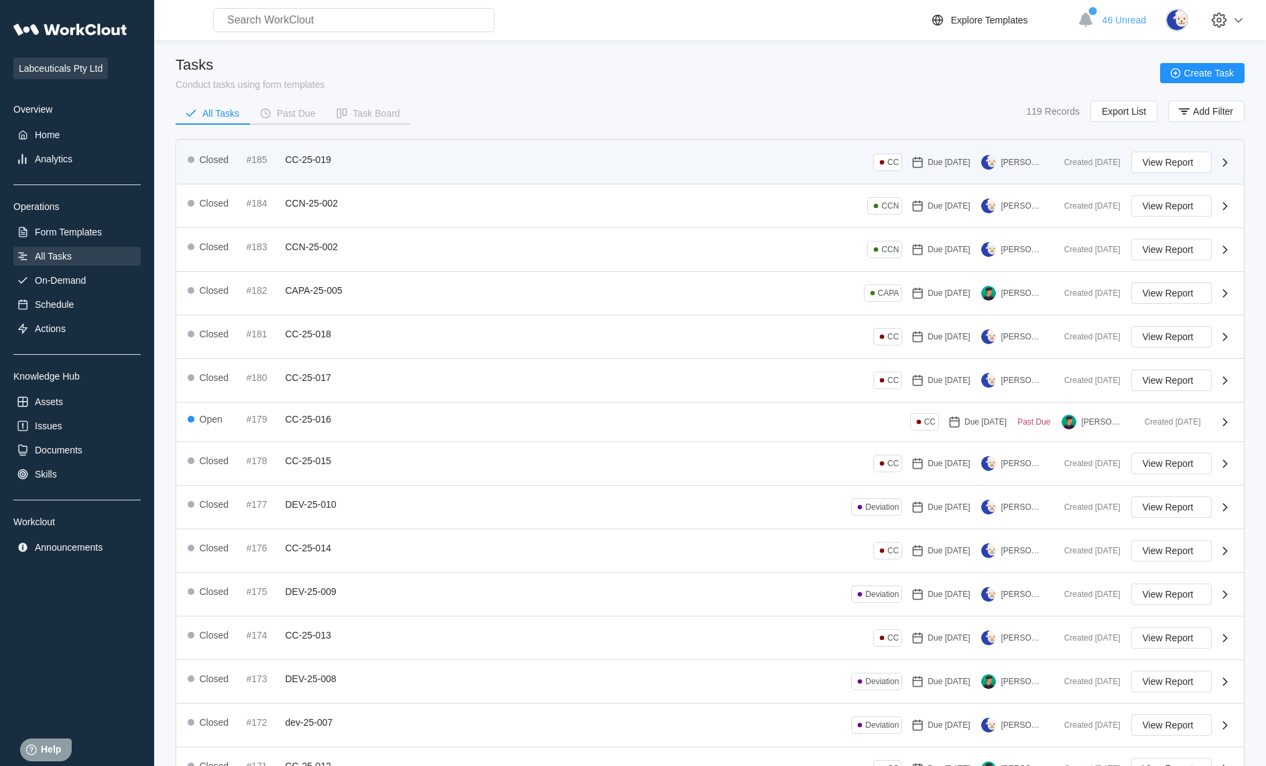
click at [327, 171] on div "Closed #185 CC-25-019 CC Due [DATE] [PERSON_NAME]" at bounding box center [621, 162] width 866 height 21
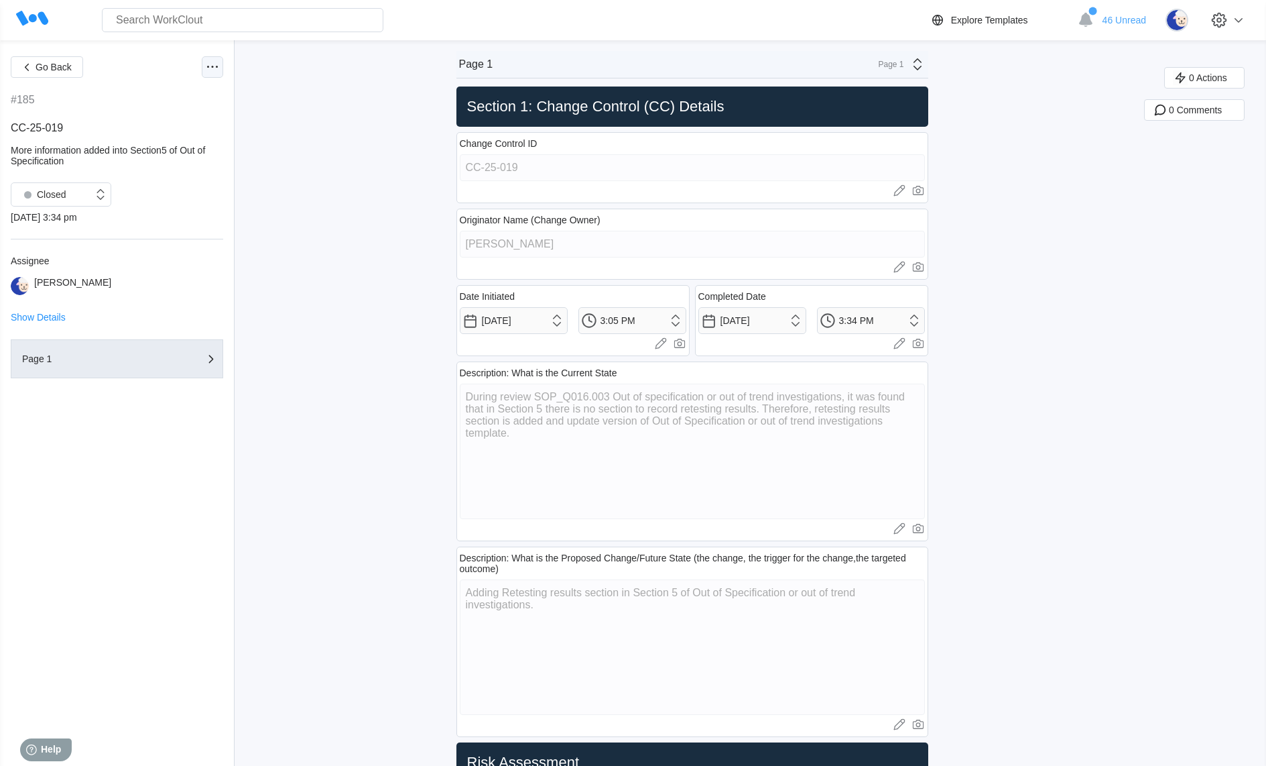
click at [218, 61] on icon at bounding box center [212, 67] width 16 height 16
click at [165, 104] on div "Export PDF" at bounding box center [141, 100] width 48 height 11
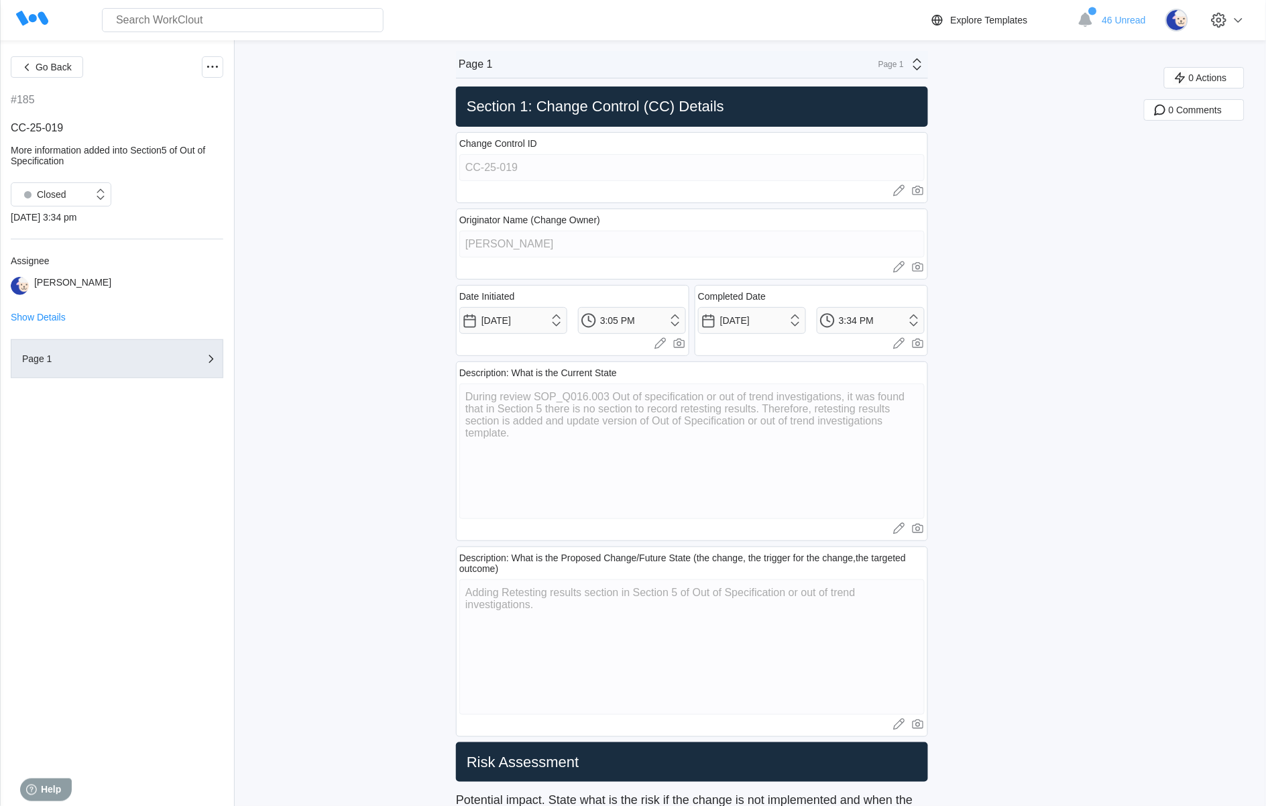
type textarea "x"
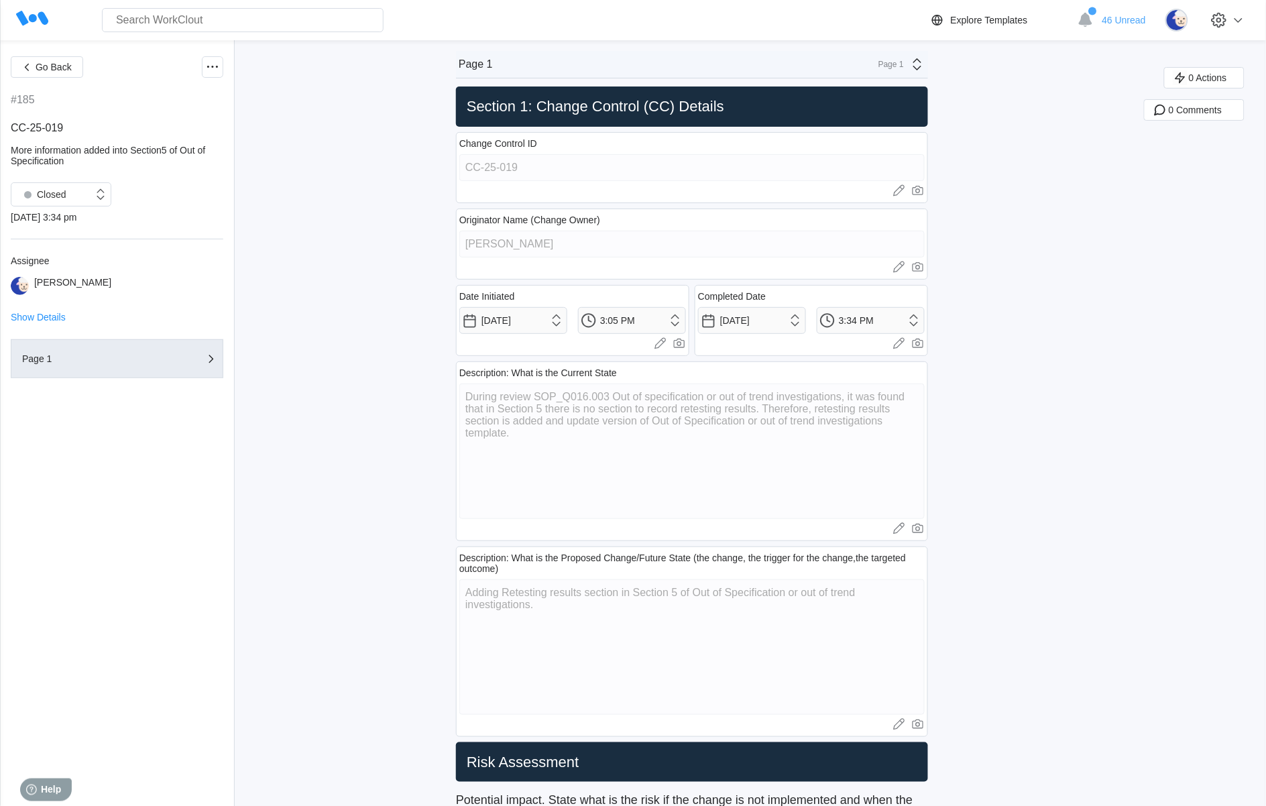
type textarea "x"
